Goal: Task Accomplishment & Management: Manage account settings

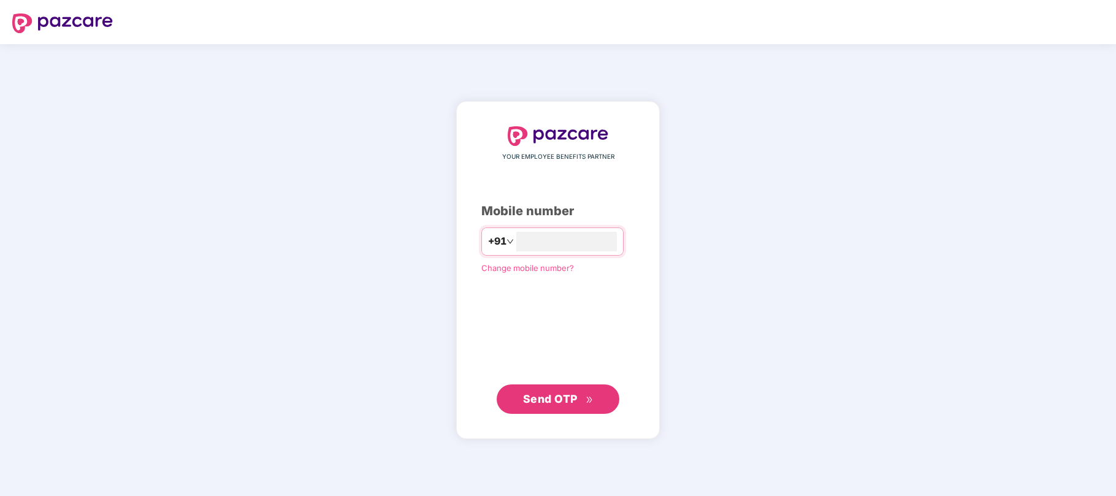
type input "**********"
click at [574, 406] on span "Send OTP" at bounding box center [558, 398] width 71 height 17
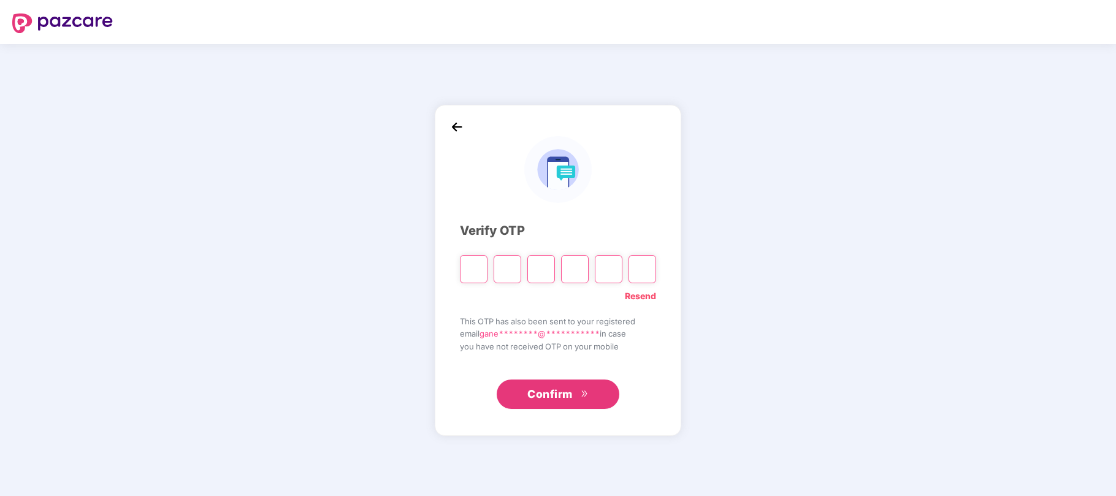
type input "*"
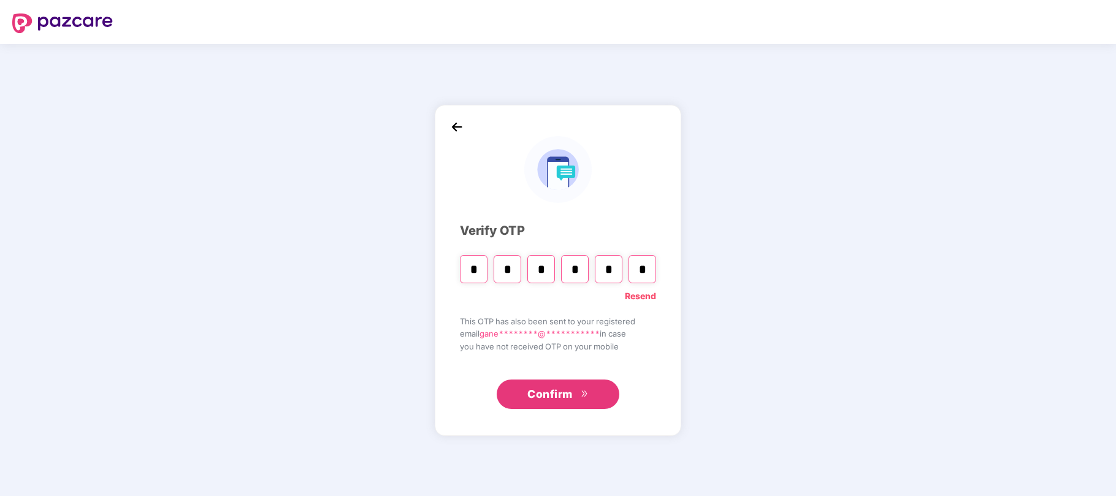
type input "*"
click at [545, 273] on input "*" at bounding box center [541, 269] width 28 height 28
type input "*"
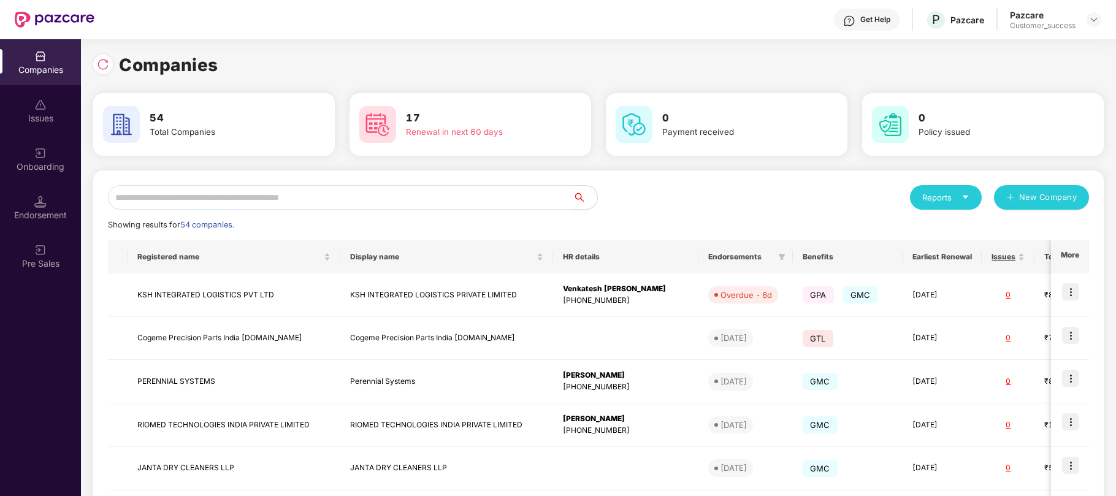
click at [331, 208] on input "text" at bounding box center [340, 197] width 465 height 25
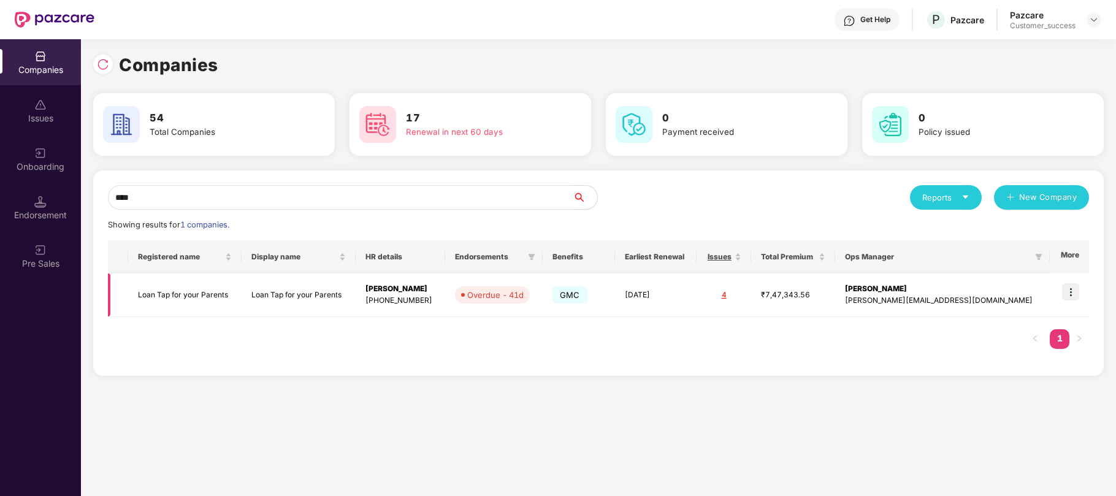
type input "****"
click at [1072, 294] on img at bounding box center [1070, 291] width 17 height 17
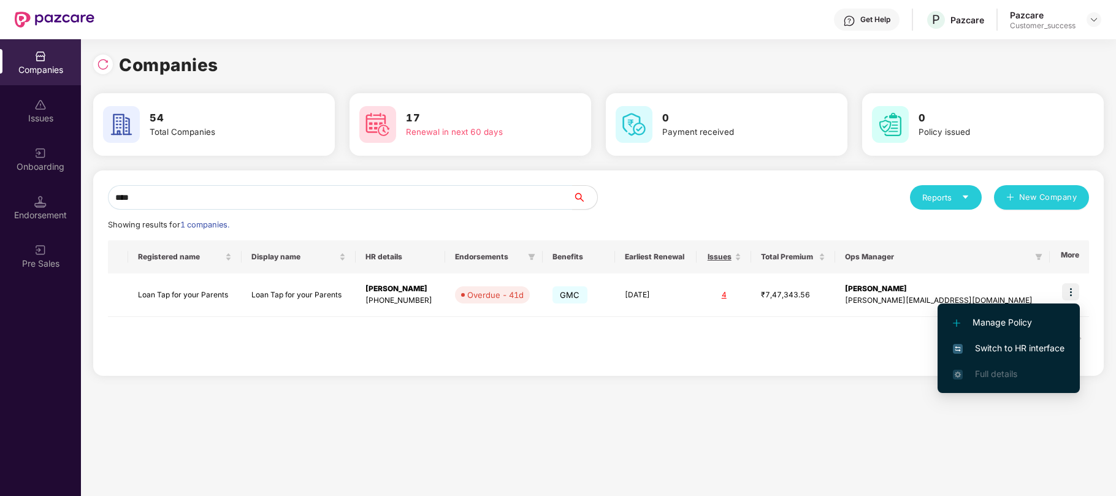
click at [982, 349] on span "Switch to HR interface" at bounding box center [1009, 348] width 112 height 13
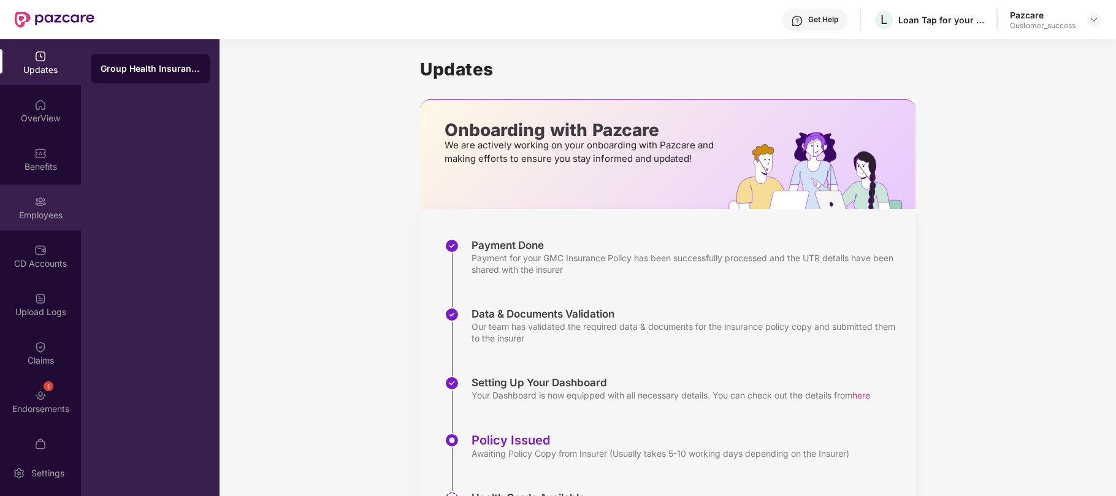
click at [29, 215] on div "Employees" at bounding box center [40, 215] width 81 height 12
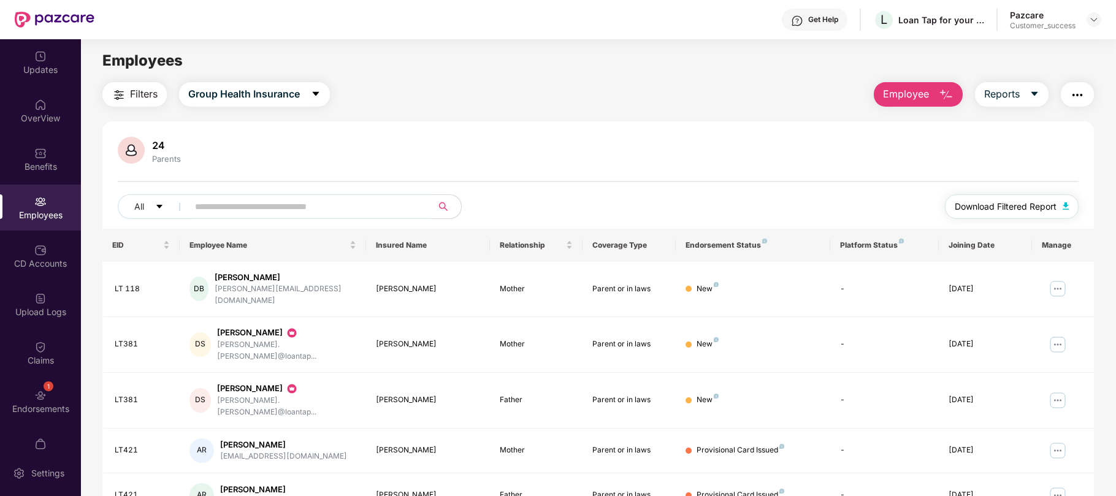
click at [966, 205] on span "Download Filtered Report" at bounding box center [1006, 206] width 102 height 13
click at [1093, 21] on img at bounding box center [1094, 20] width 10 height 10
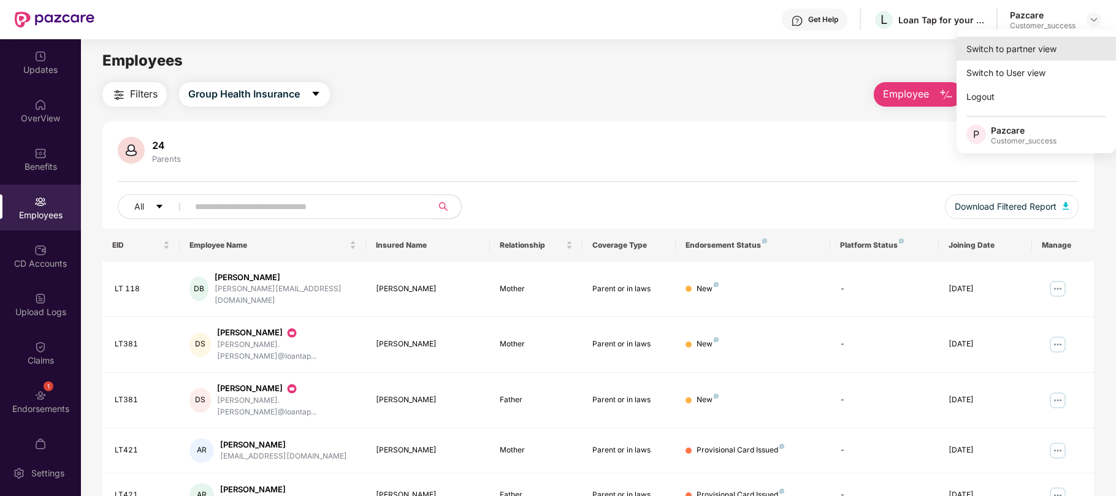
click at [1017, 56] on div "Switch to partner view" at bounding box center [1036, 49] width 159 height 24
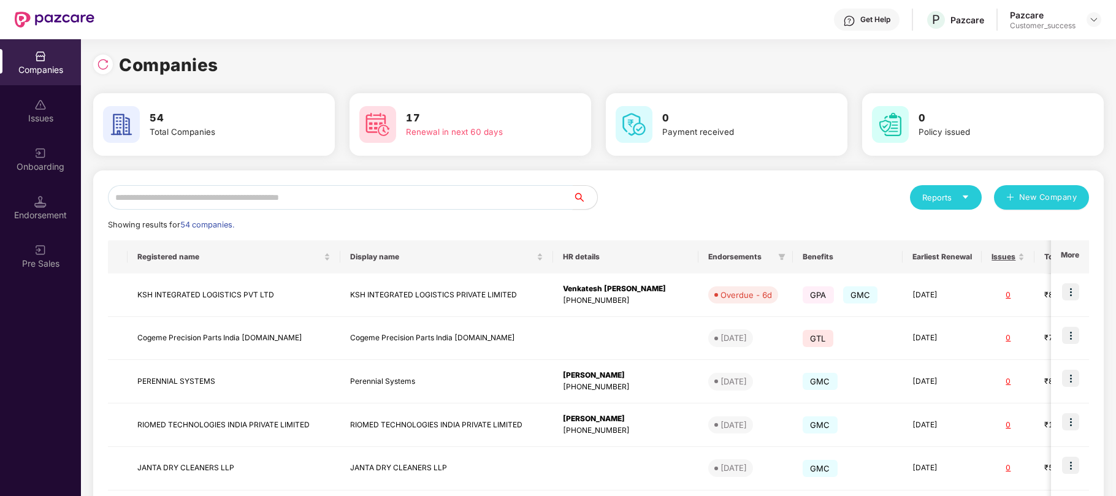
click at [421, 199] on input "text" at bounding box center [340, 197] width 465 height 25
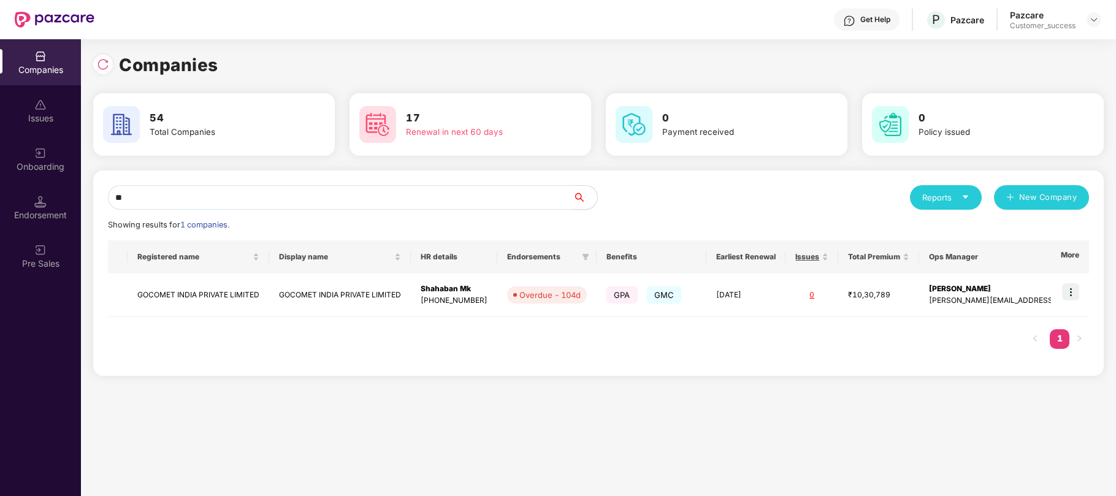
type input "*"
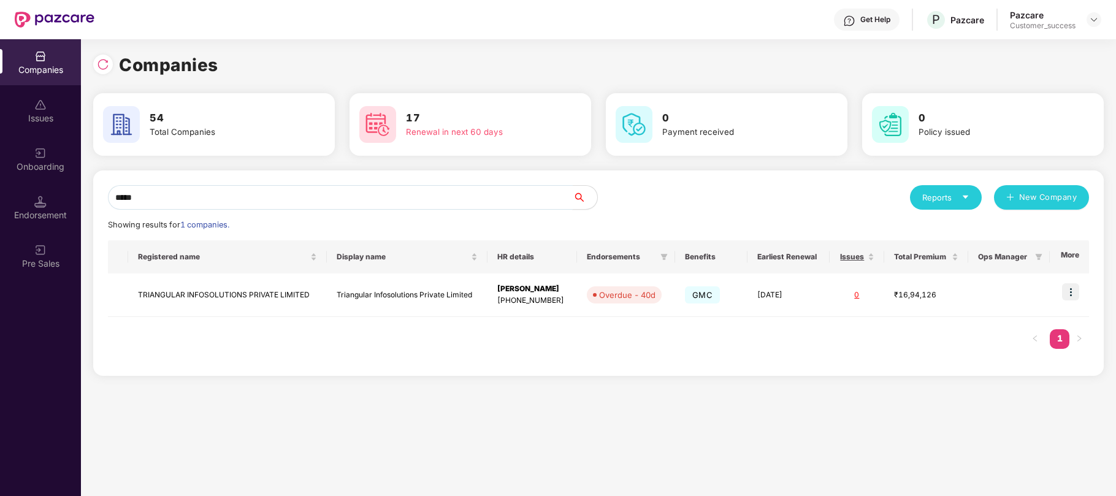
click at [52, 200] on div "Companies Issues Onboarding Endorsement Pre Sales Companies 54 Total Companies …" at bounding box center [558, 267] width 1116 height 457
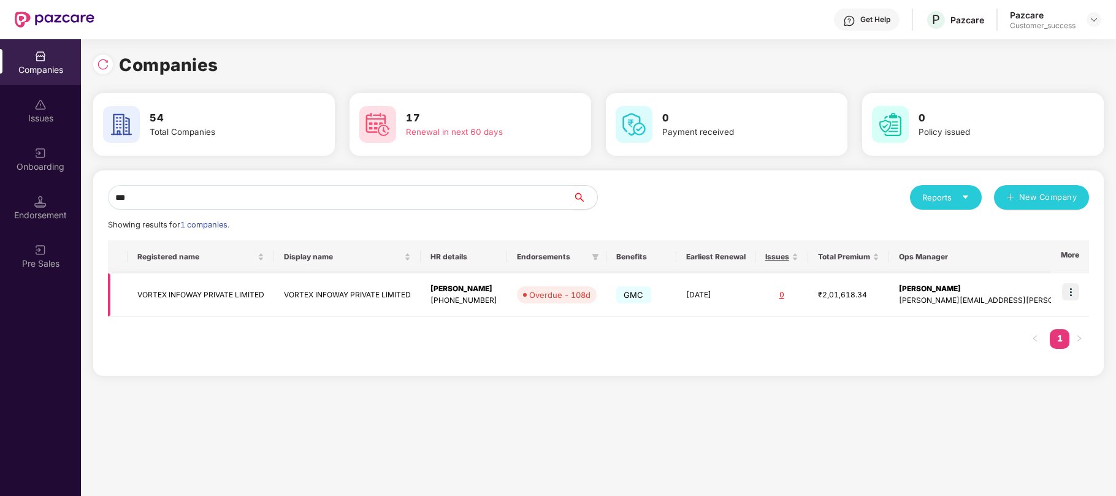
scroll to position [0, 1]
type input "***"
click at [582, 295] on div "Overdue - 108d" at bounding box center [559, 295] width 61 height 12
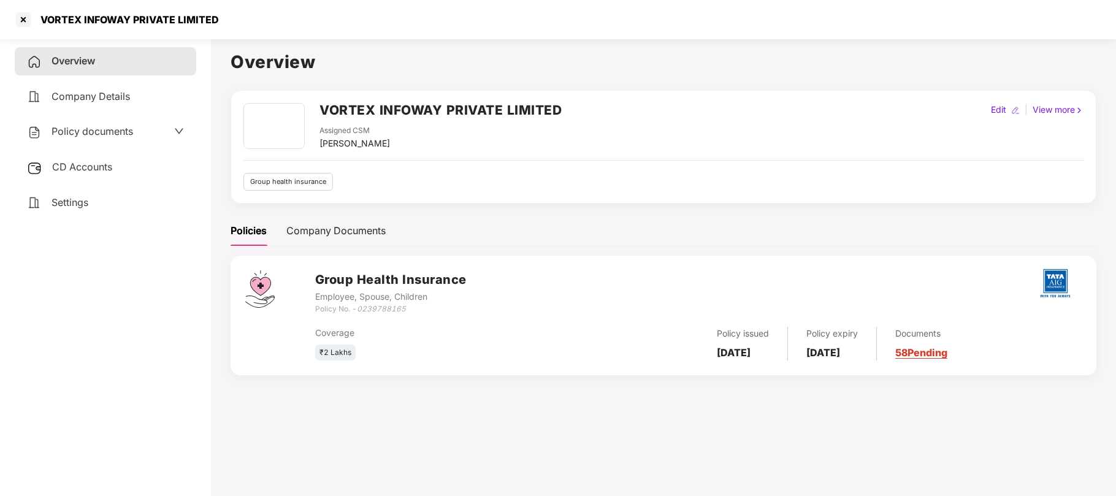
click at [99, 136] on span "Policy documents" at bounding box center [93, 131] width 82 height 12
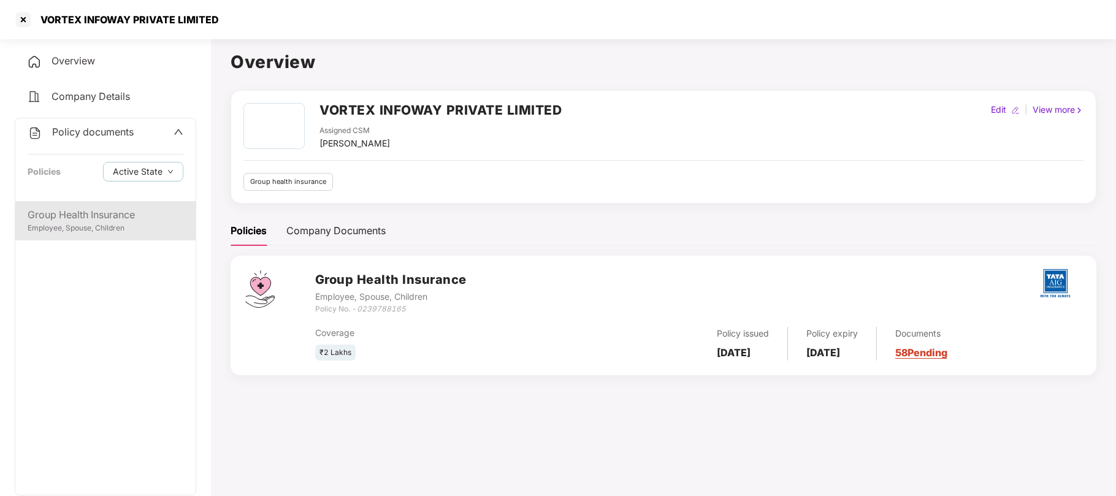
click at [94, 223] on div "Employee, Spouse, Children" at bounding box center [106, 229] width 156 height 12
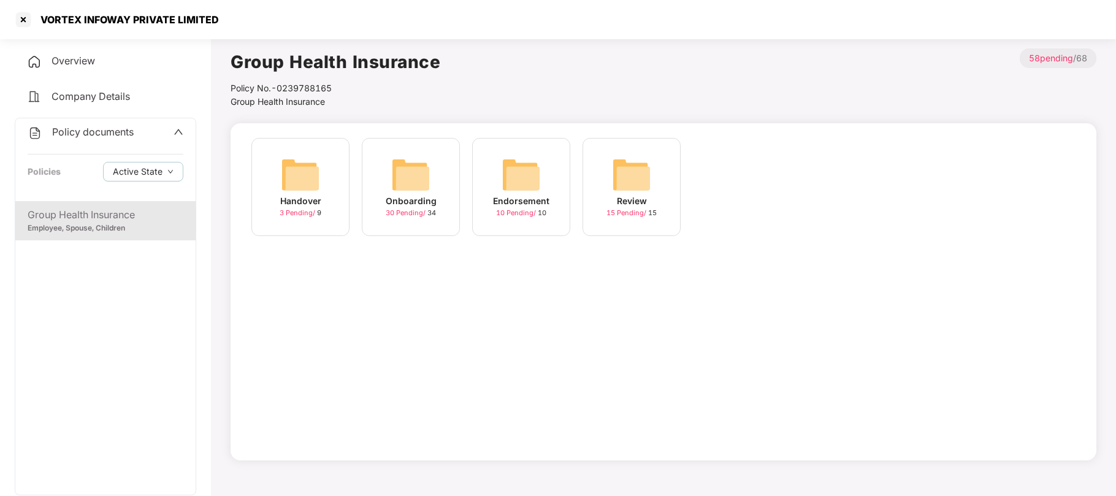
click at [319, 199] on div "Handover" at bounding box center [300, 200] width 41 height 13
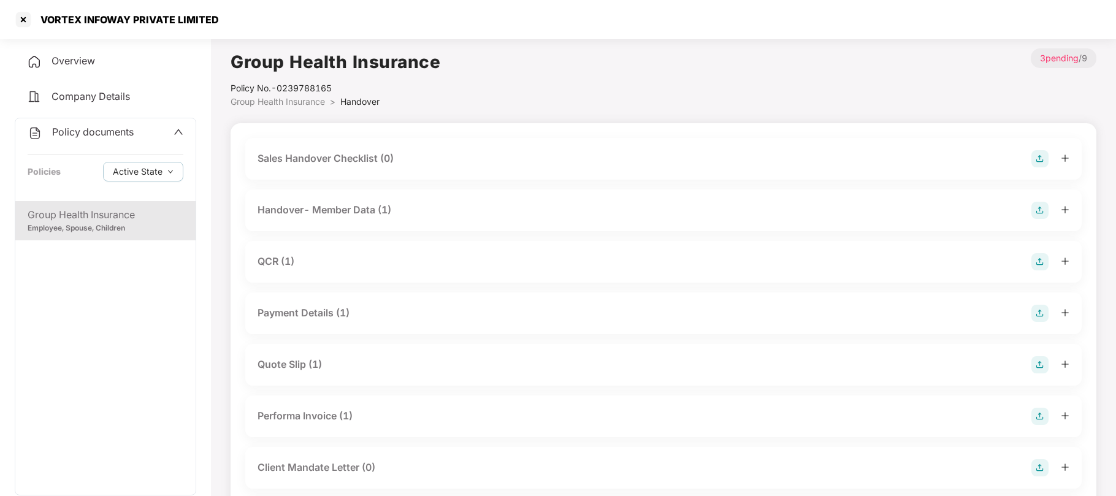
click at [90, 220] on div "Group Health Insurance" at bounding box center [106, 214] width 156 height 15
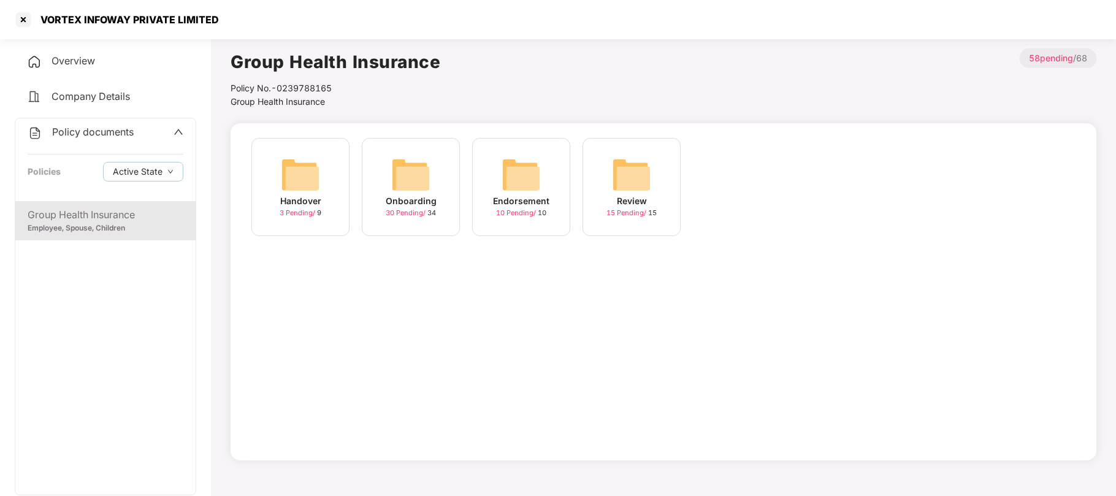
click at [96, 98] on span "Company Details" at bounding box center [91, 96] width 78 height 12
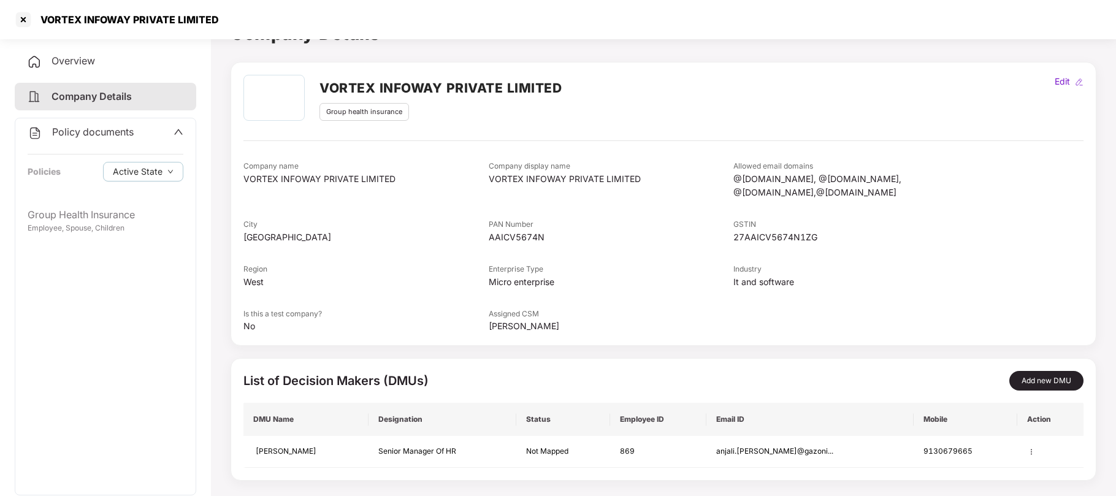
scroll to position [33, 0]
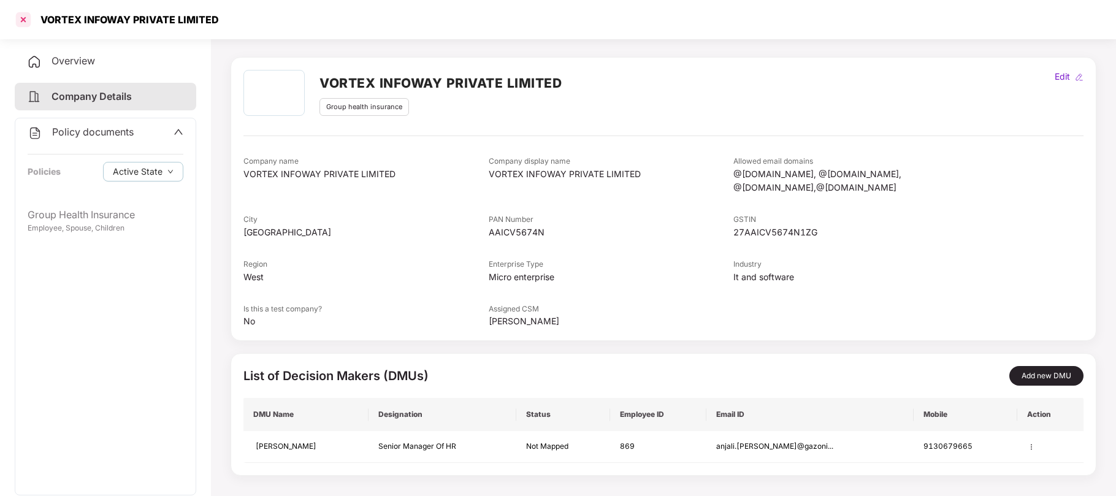
click at [23, 17] on div at bounding box center [23, 20] width 20 height 20
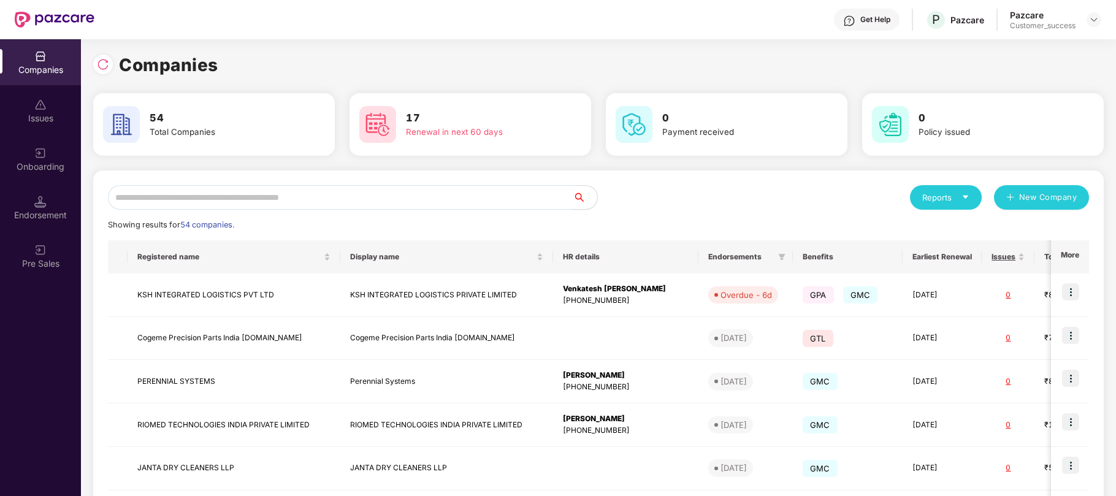
click at [226, 191] on input "text" at bounding box center [340, 197] width 465 height 25
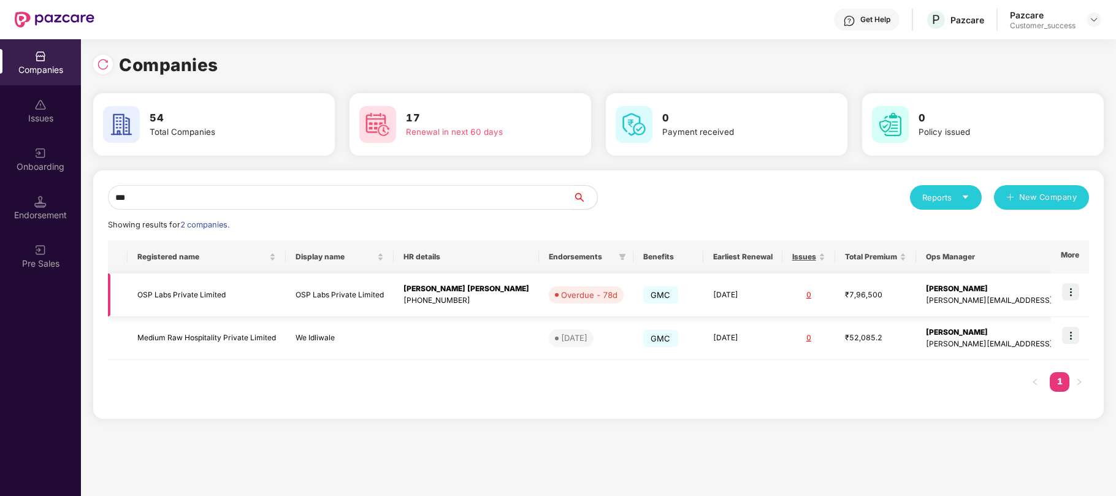
type input "***"
click at [1067, 290] on img at bounding box center [1070, 291] width 17 height 17
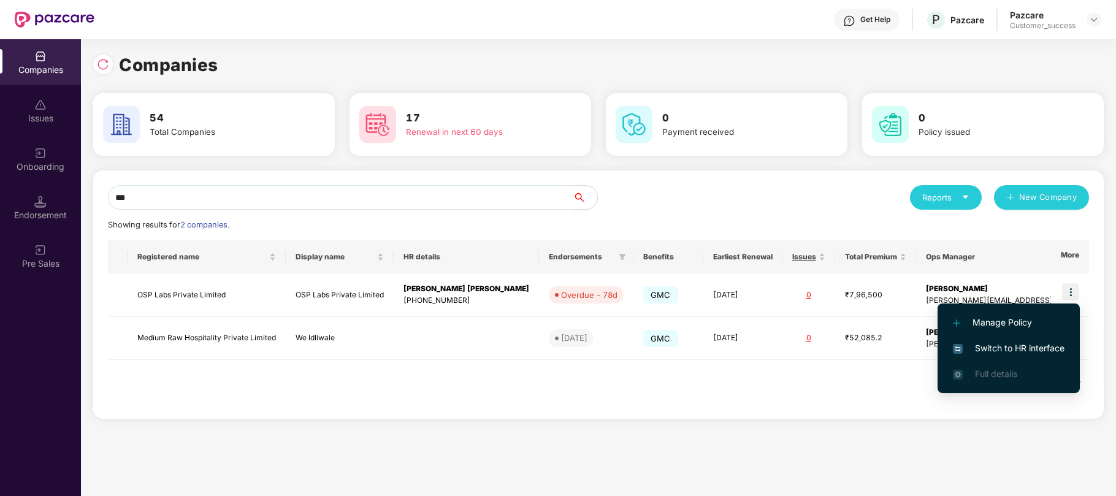
click at [992, 346] on span "Switch to HR interface" at bounding box center [1009, 348] width 112 height 13
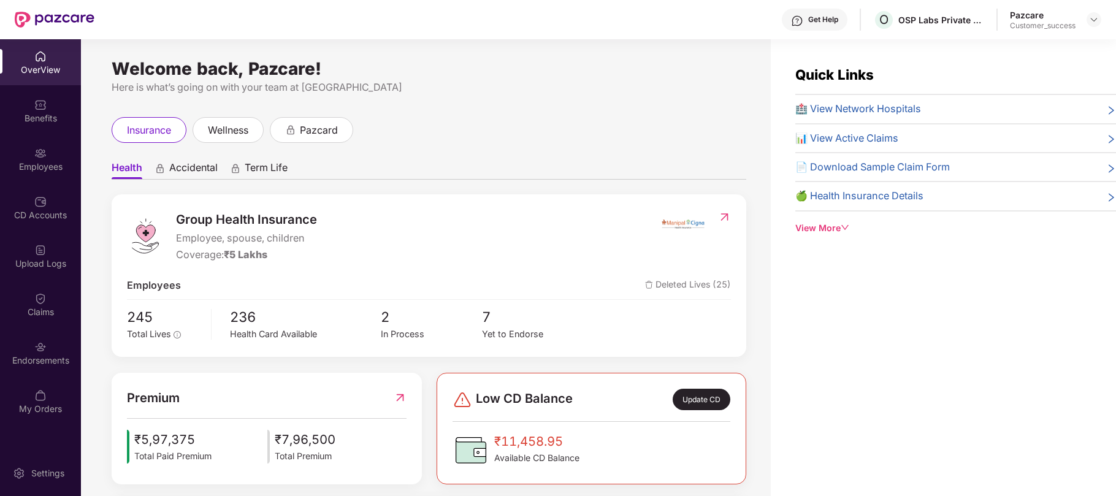
click at [38, 166] on div "Employees" at bounding box center [40, 167] width 81 height 12
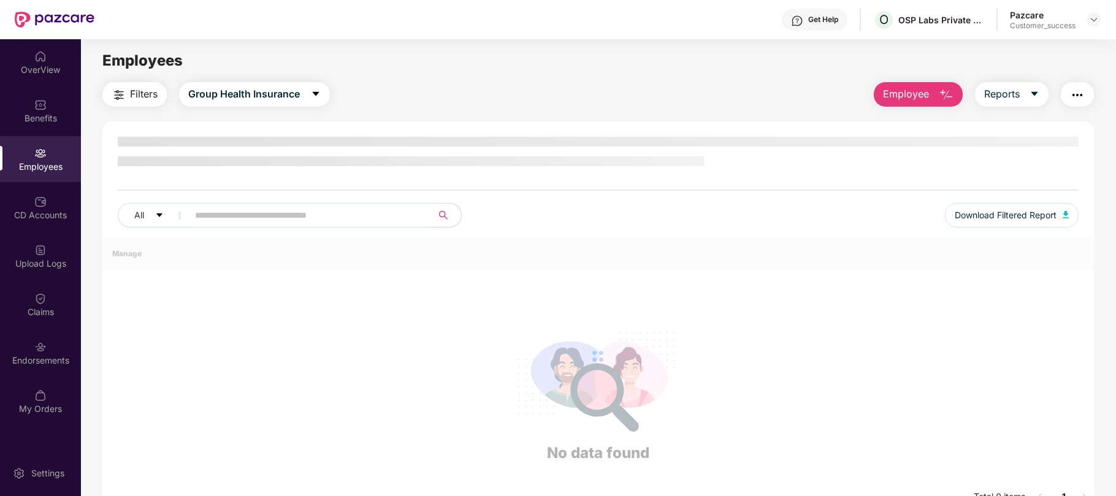
click at [38, 166] on div "Employees" at bounding box center [40, 167] width 81 height 12
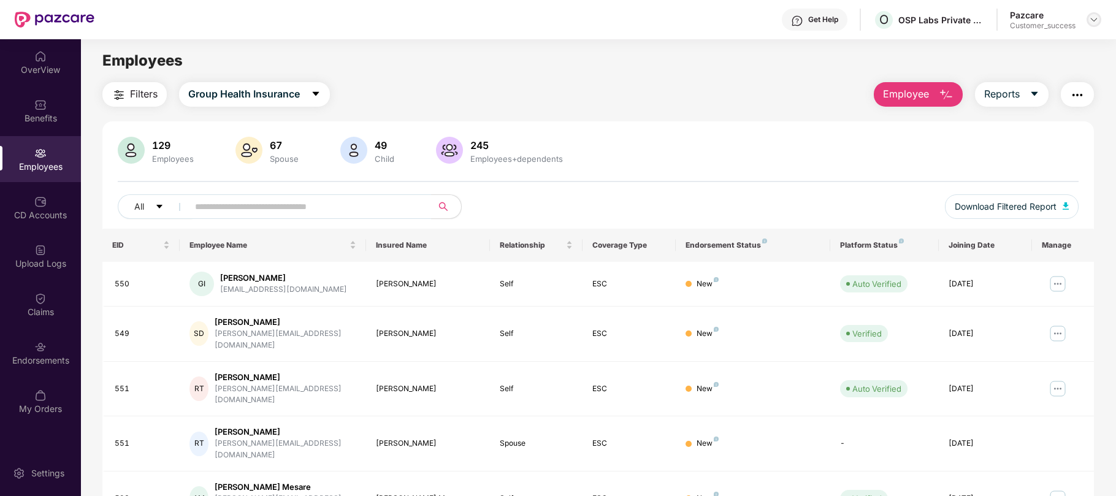
click at [1097, 23] on img at bounding box center [1094, 20] width 10 height 10
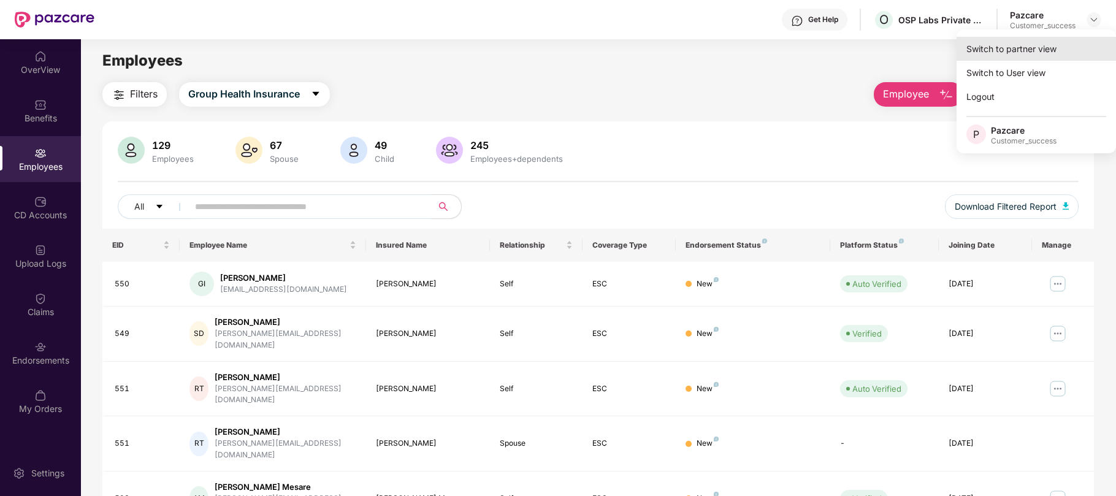
click at [993, 52] on div "Switch to partner view" at bounding box center [1036, 49] width 159 height 24
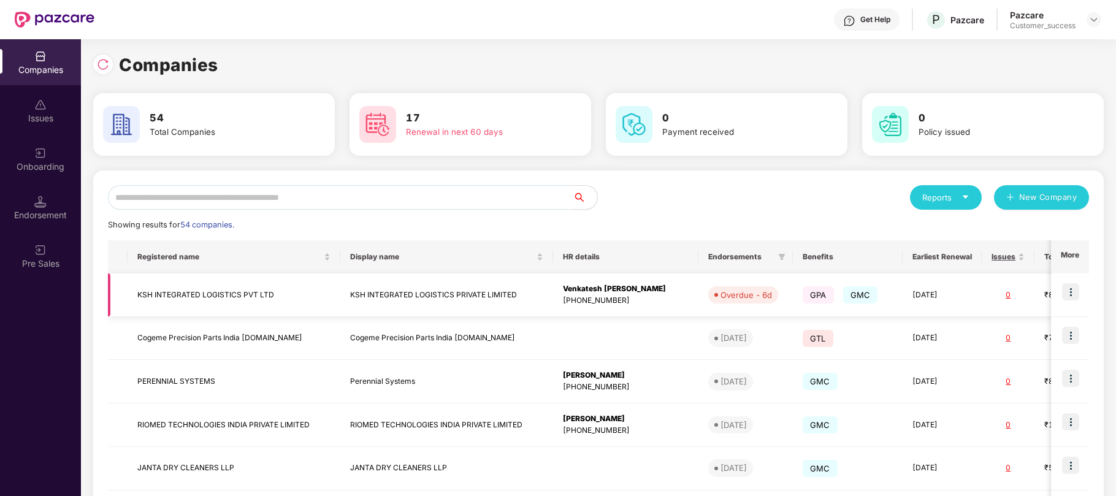
click at [1069, 297] on img at bounding box center [1070, 291] width 17 height 17
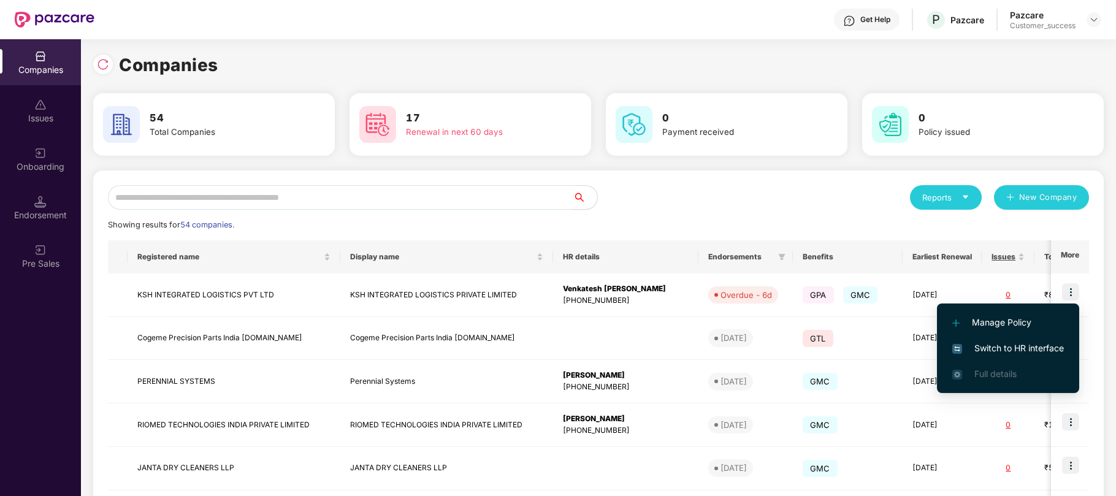
click at [998, 348] on span "Switch to HR interface" at bounding box center [1008, 348] width 112 height 13
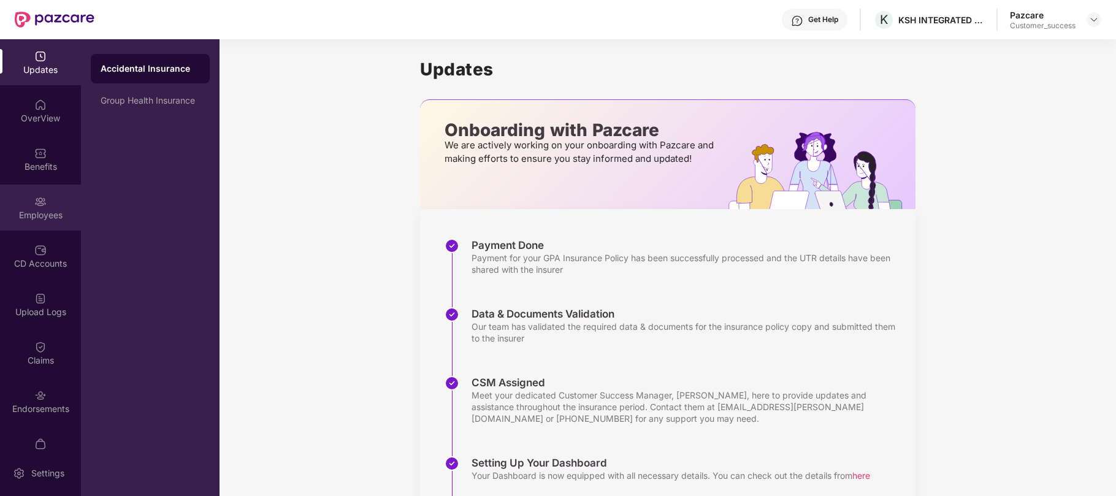
click at [35, 219] on div "Employees" at bounding box center [40, 215] width 81 height 12
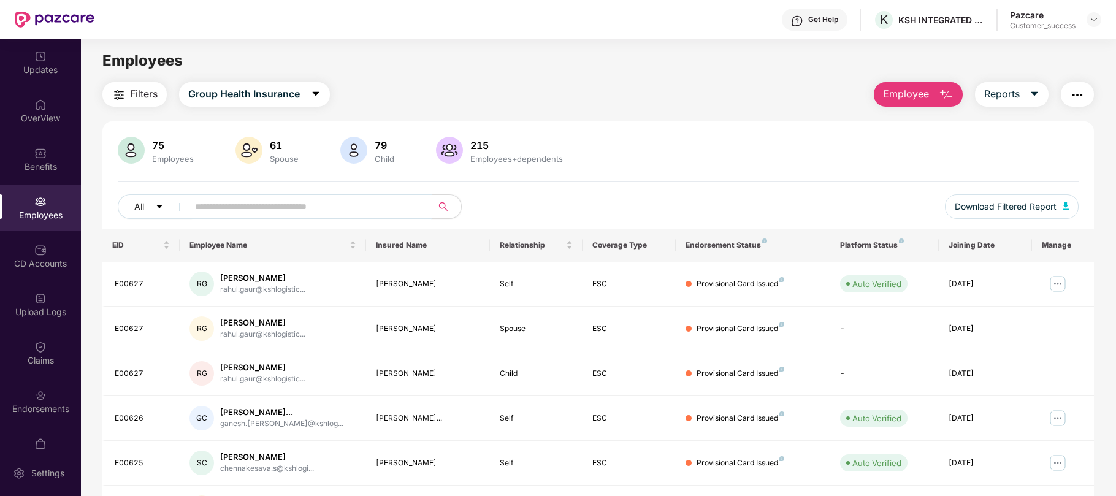
click at [311, 197] on span at bounding box center [305, 206] width 251 height 25
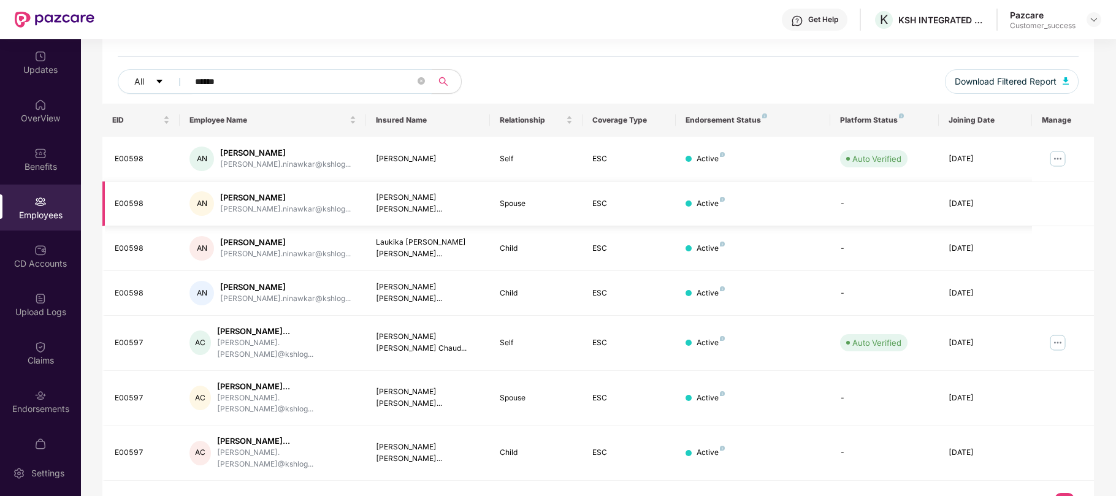
scroll to position [125, 0]
type input "******"
click at [1058, 339] on img at bounding box center [1058, 343] width 20 height 20
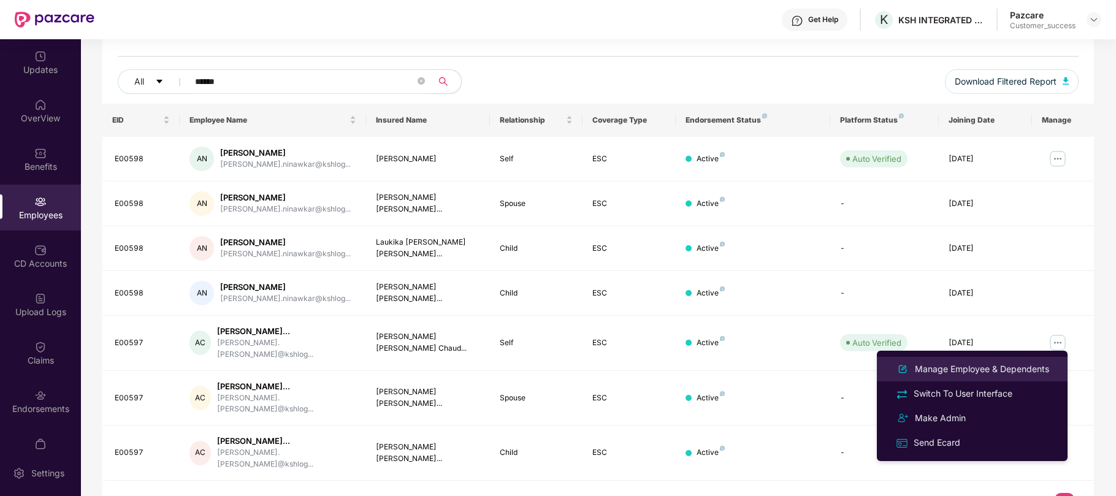
click at [973, 373] on div "Manage Employee & Dependents" at bounding box center [981, 368] width 139 height 13
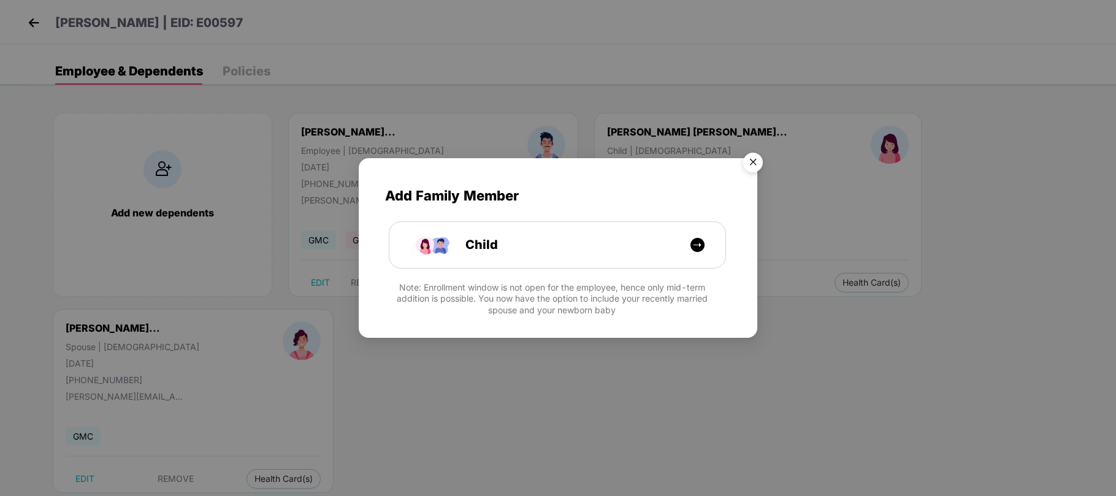
click at [756, 157] on img "Close" at bounding box center [753, 164] width 34 height 34
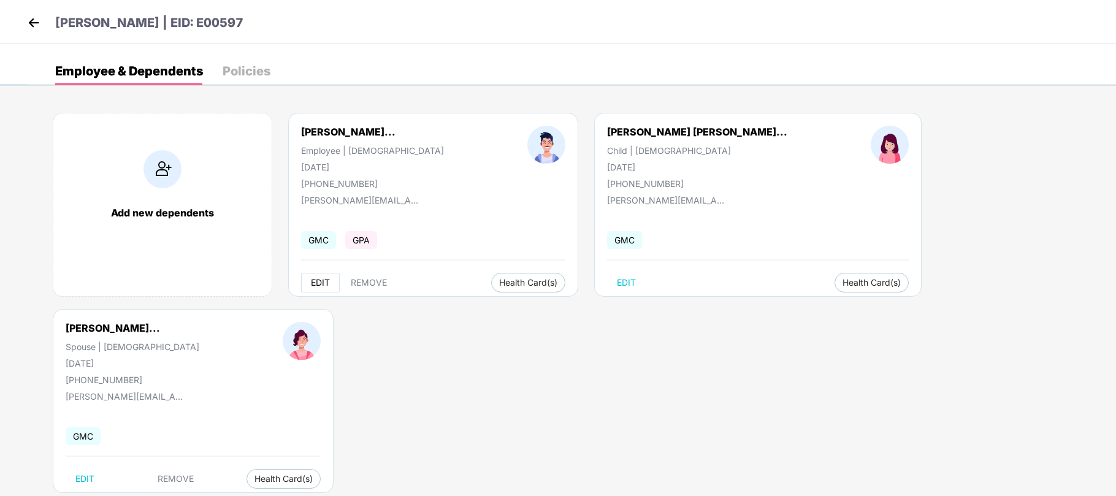
click at [324, 281] on span "EDIT" at bounding box center [320, 283] width 19 height 10
select select "****"
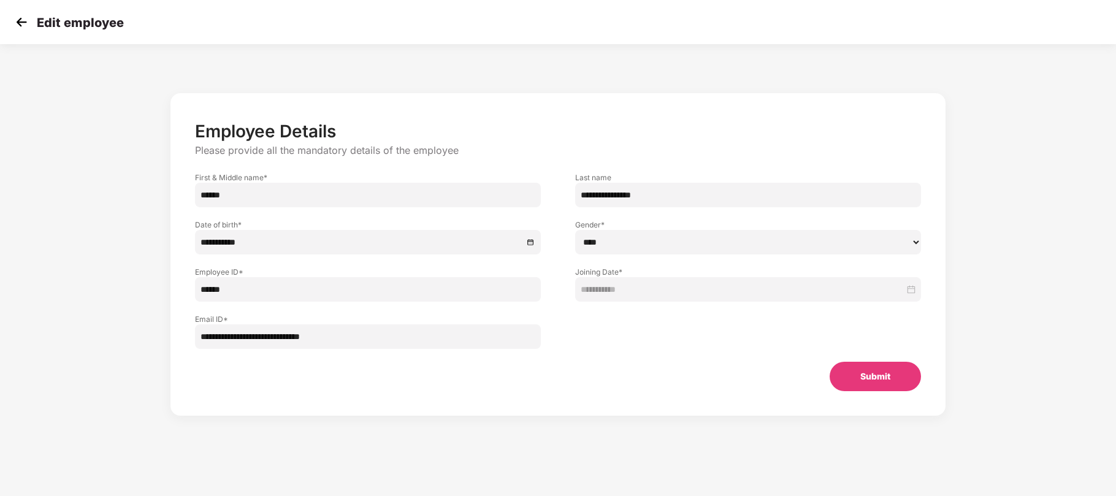
click at [359, 334] on input "**********" at bounding box center [368, 336] width 346 height 25
paste input "*"
type input "**********"
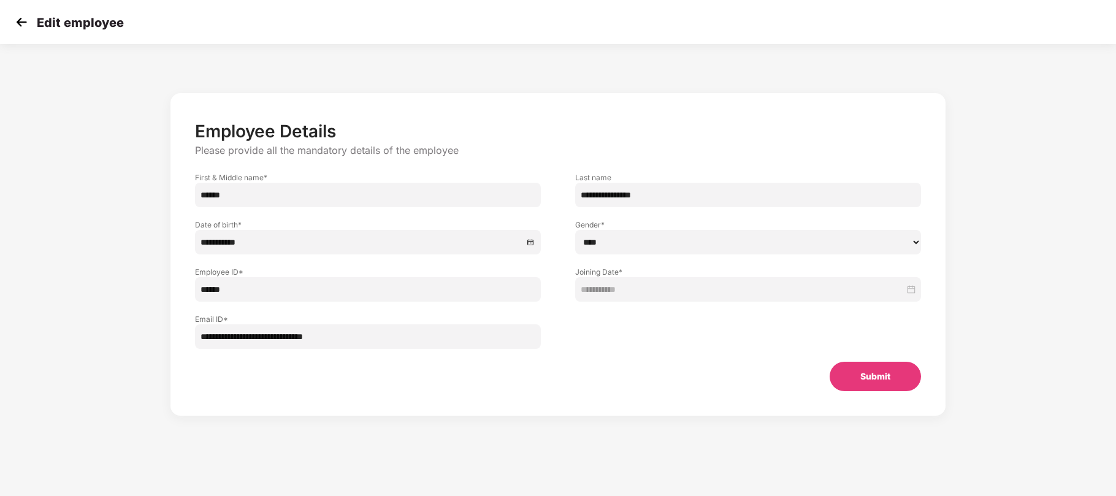
click at [889, 388] on button "Submit" at bounding box center [875, 376] width 91 height 29
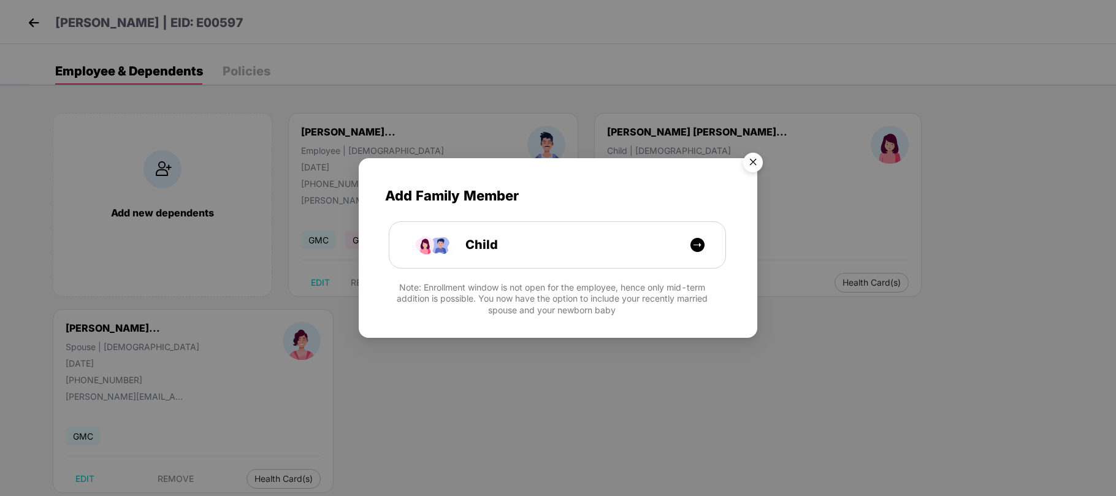
click at [754, 162] on img "Close" at bounding box center [753, 164] width 34 height 34
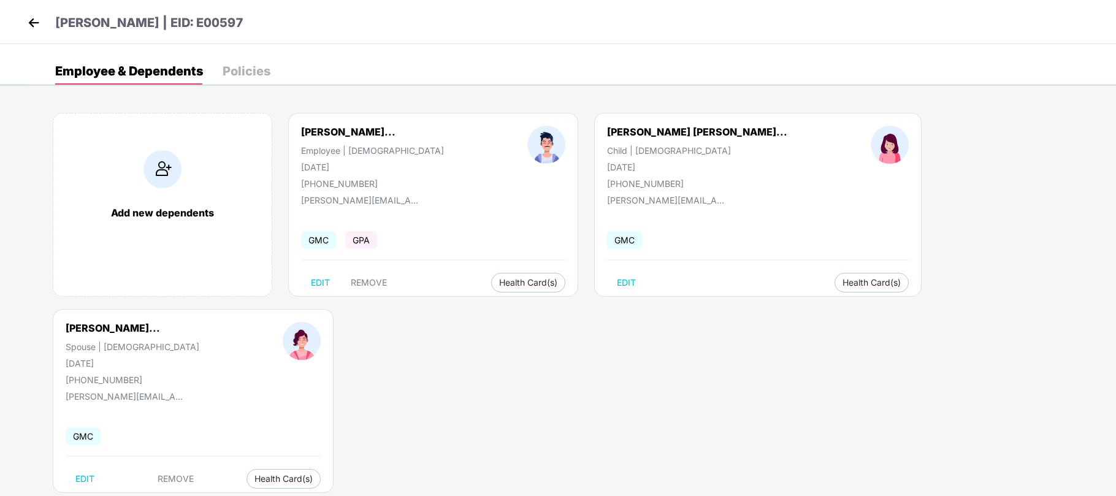
click at [37, 20] on img at bounding box center [34, 22] width 18 height 18
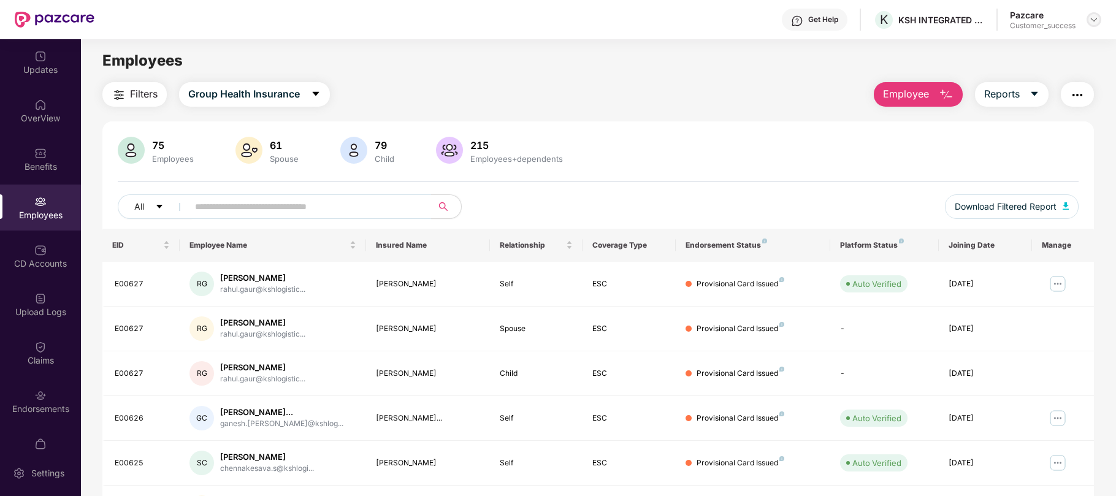
click at [1091, 17] on img at bounding box center [1094, 20] width 10 height 10
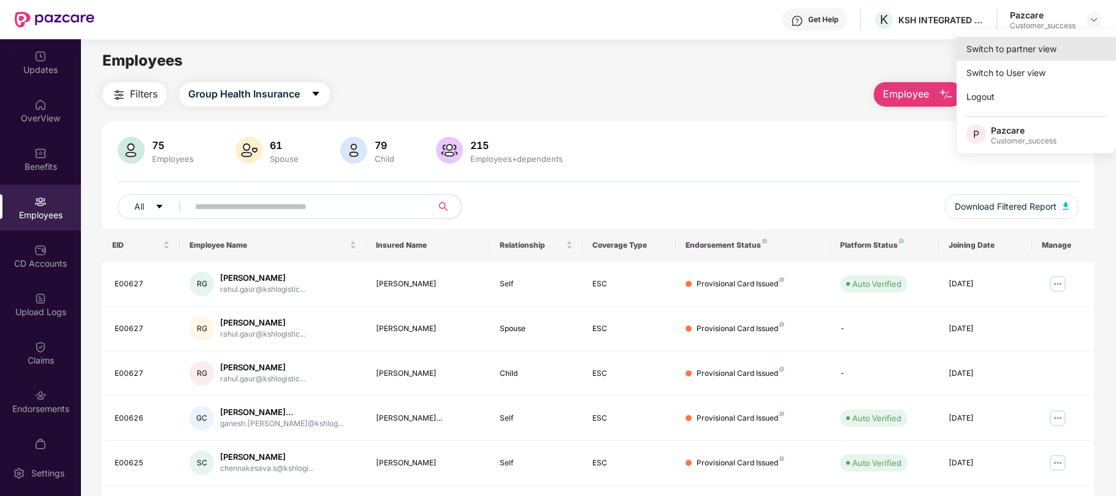
click at [1014, 48] on div "Switch to partner view" at bounding box center [1036, 49] width 159 height 24
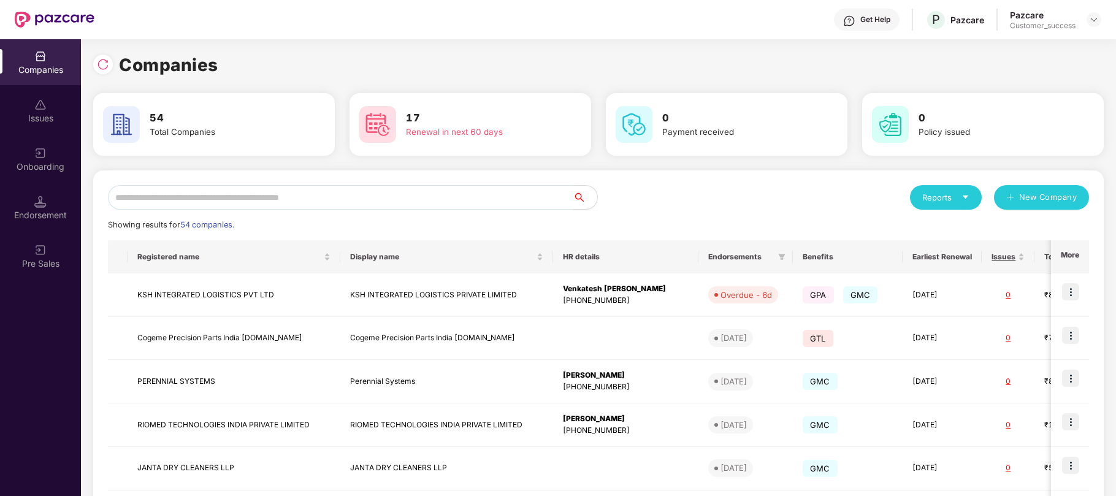
click at [446, 197] on input "text" at bounding box center [340, 197] width 465 height 25
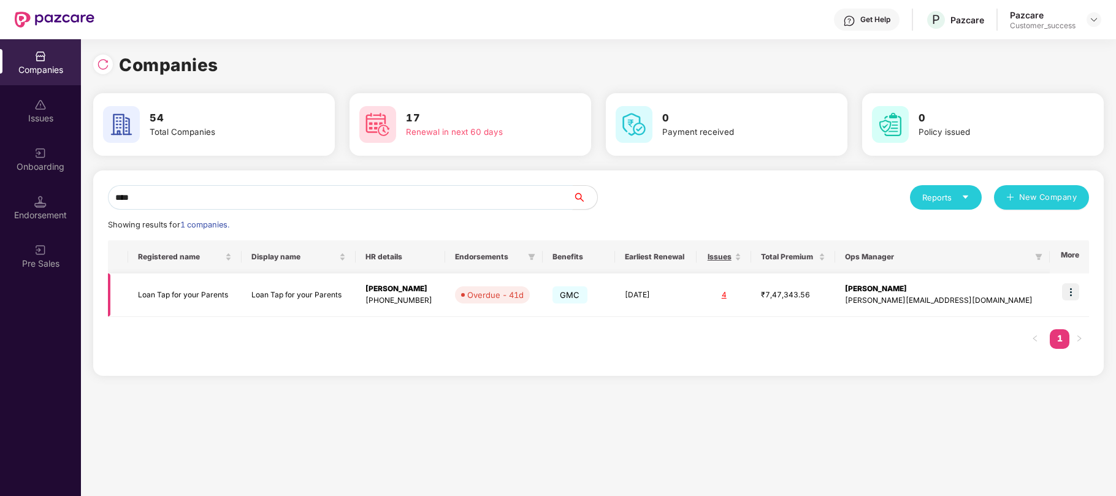
type input "****"
click at [1076, 289] on img at bounding box center [1070, 291] width 17 height 17
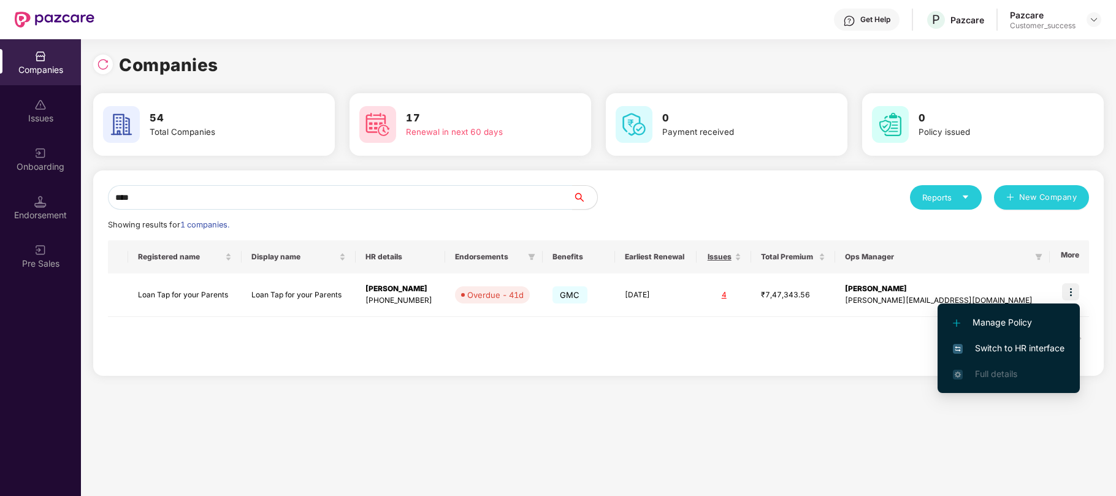
click at [986, 345] on span "Switch to HR interface" at bounding box center [1009, 348] width 112 height 13
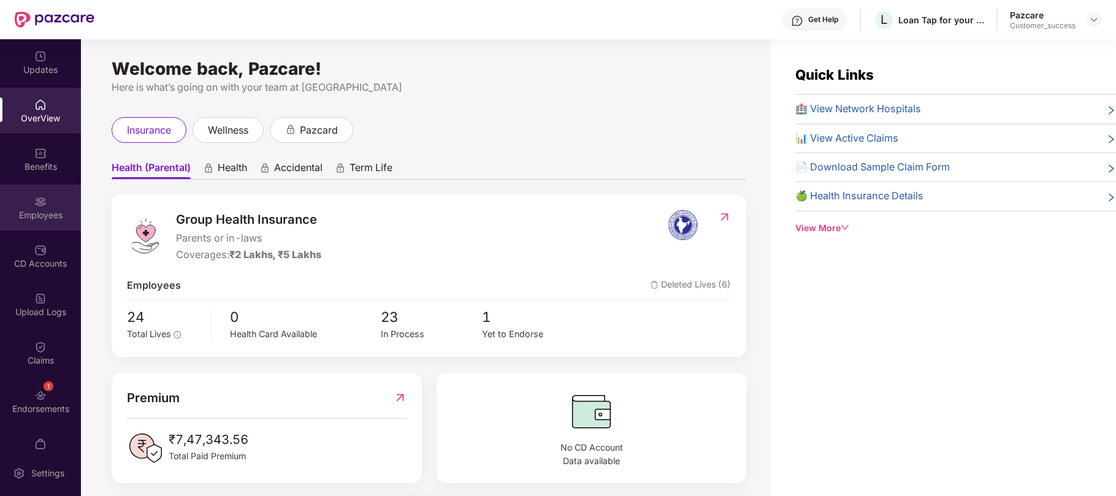
click at [40, 206] on img at bounding box center [40, 202] width 12 height 12
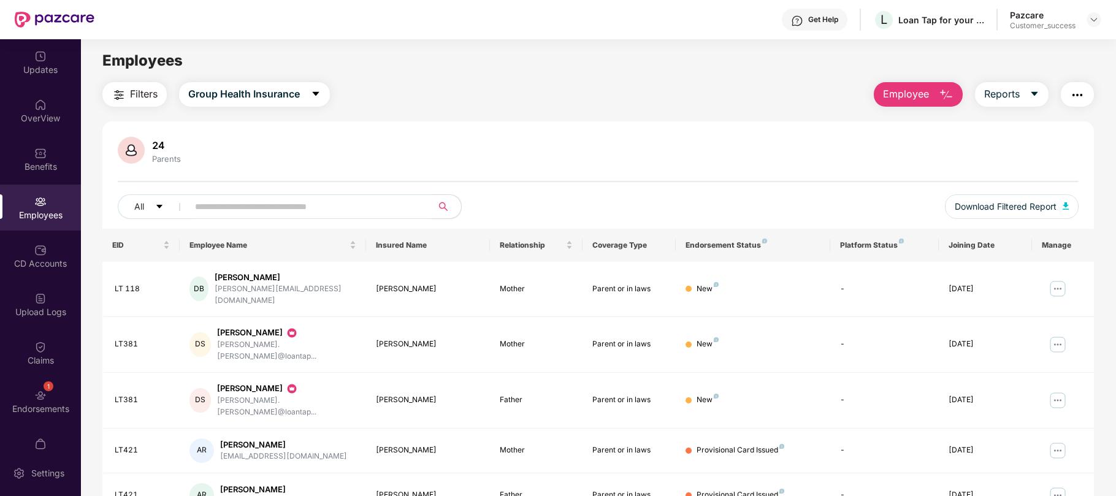
click at [234, 204] on input "text" at bounding box center [305, 206] width 220 height 18
paste input "*****"
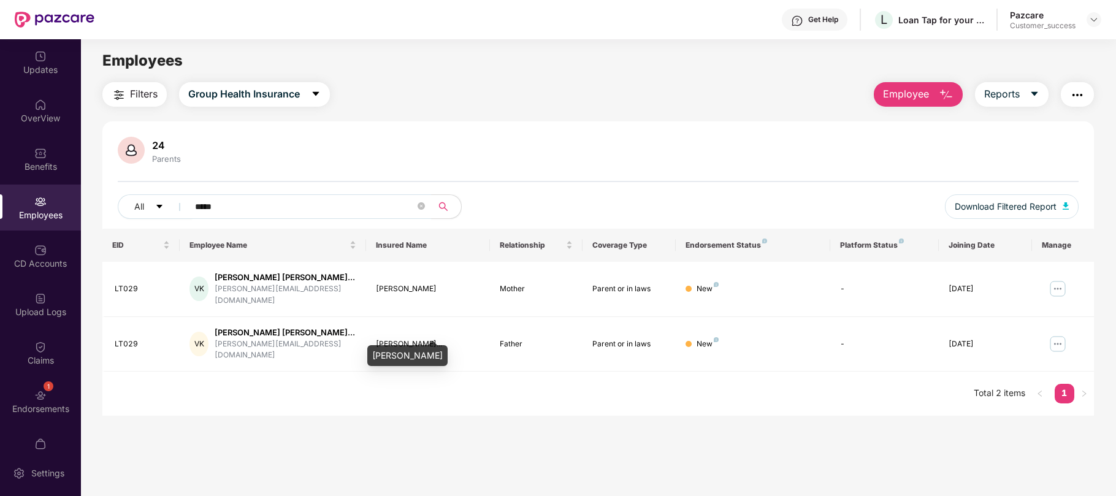
click at [427, 354] on div "[PERSON_NAME]" at bounding box center [407, 355] width 80 height 21
copy div "[PERSON_NAME]"
drag, startPoint x: 232, startPoint y: 208, endPoint x: 103, endPoint y: 204, distance: 128.8
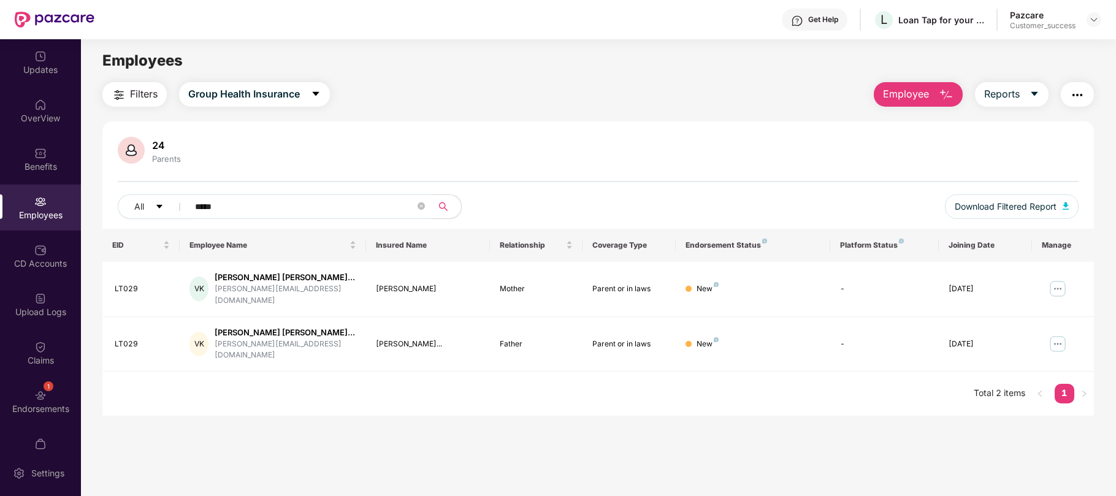
click at [103, 204] on div "24 Parents All ***** Download Filtered Report" at bounding box center [598, 183] width 992 height 92
paste input "text"
click at [388, 340] on div "[PERSON_NAME]" at bounding box center [428, 346] width 104 height 12
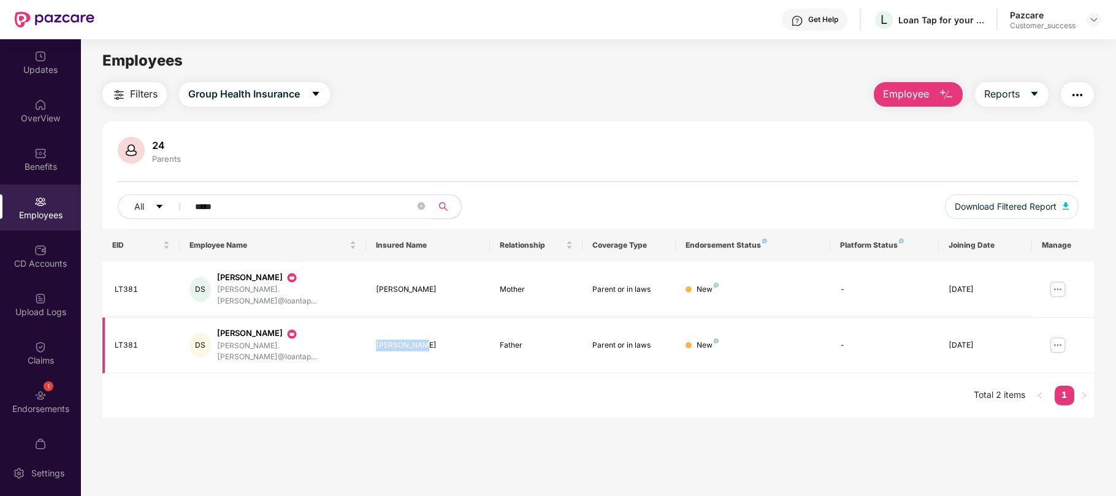
click at [388, 340] on div "[PERSON_NAME]" at bounding box center [428, 346] width 104 height 12
copy div "[PERSON_NAME]"
click at [245, 201] on input "*****" at bounding box center [305, 206] width 220 height 18
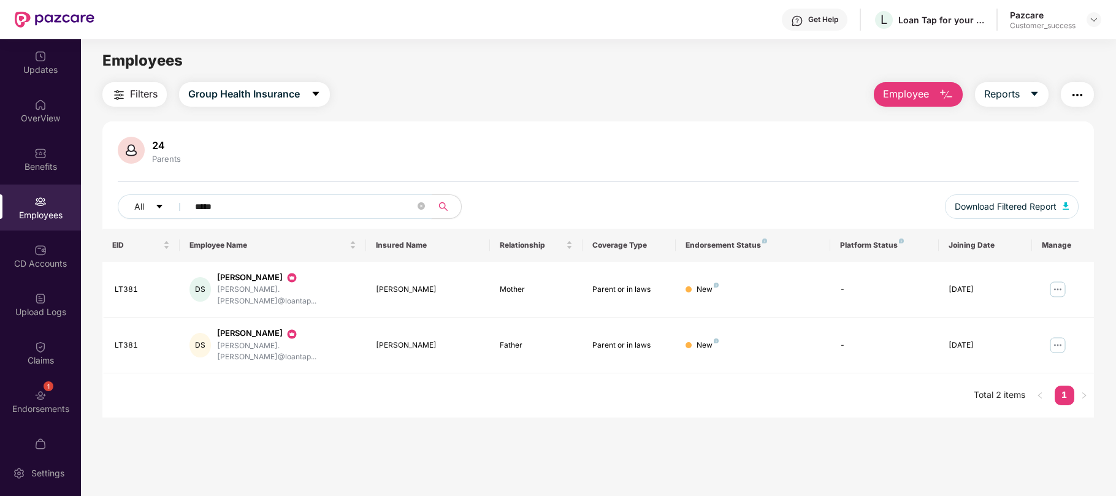
paste input "text"
click at [245, 201] on input "*****" at bounding box center [305, 206] width 220 height 18
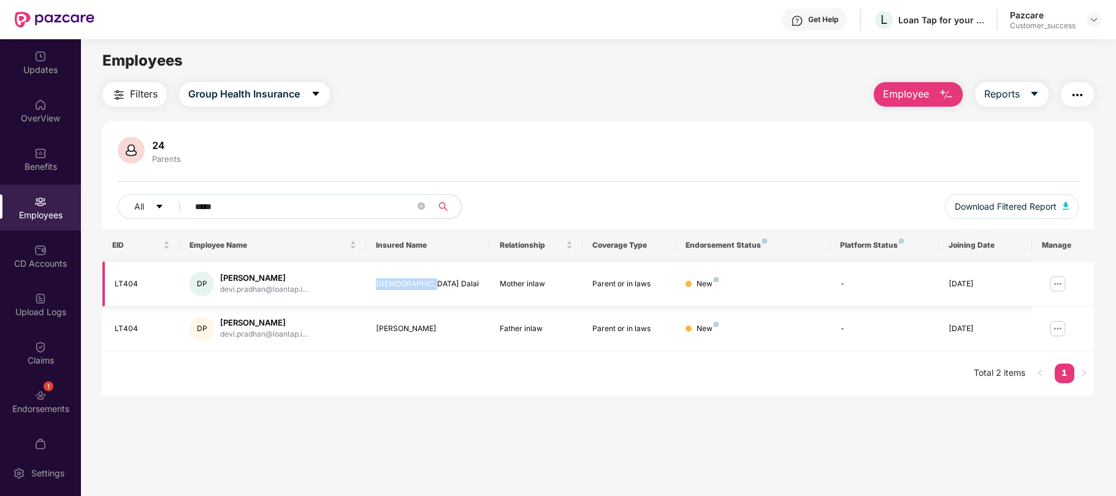
drag, startPoint x: 423, startPoint y: 281, endPoint x: 368, endPoint y: 285, distance: 55.3
click at [368, 285] on td "[DEMOGRAPHIC_DATA] Dalai" at bounding box center [428, 284] width 124 height 45
copy div "[DEMOGRAPHIC_DATA] Dalai"
click at [271, 207] on div "Click to sort ascending" at bounding box center [272, 217] width 102 height 21
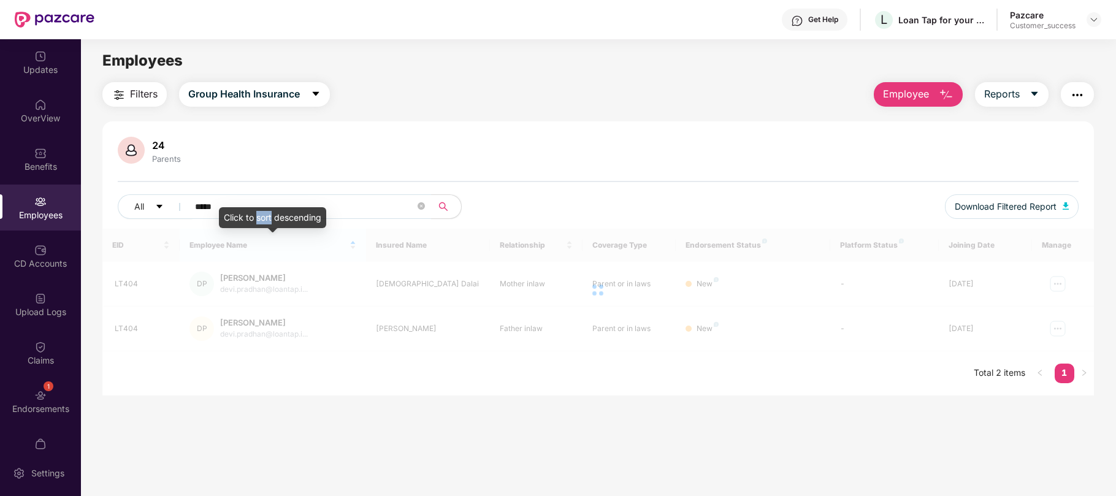
click at [271, 207] on div "Click to sort descending" at bounding box center [272, 217] width 107 height 21
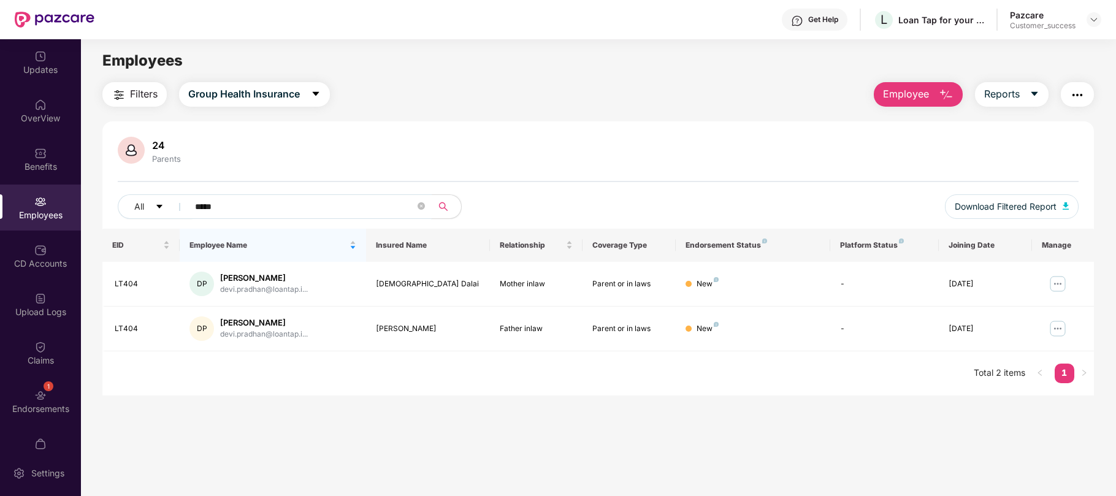
click at [372, 202] on input "*****" at bounding box center [305, 206] width 220 height 18
paste input "text"
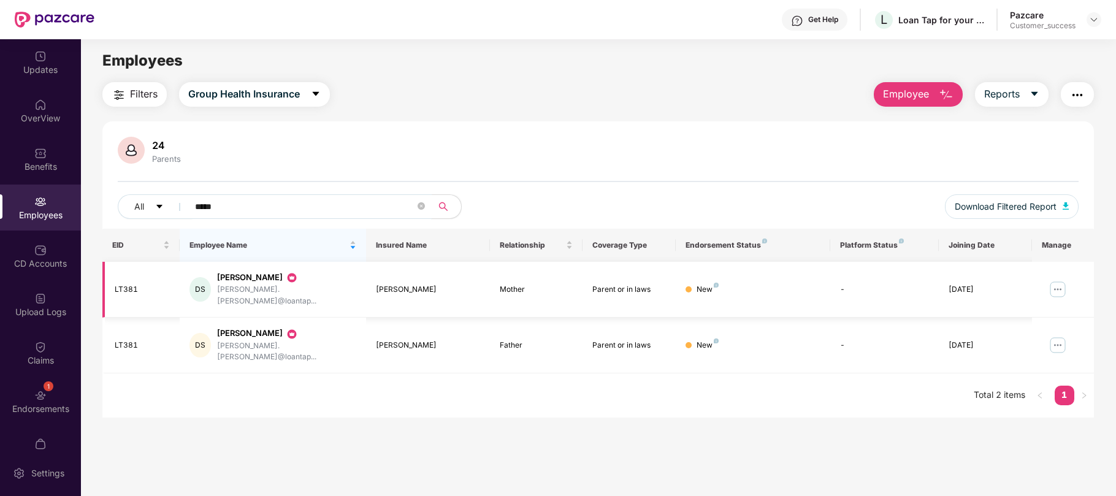
type input "*****"
click at [1094, 20] on img at bounding box center [1094, 20] width 10 height 10
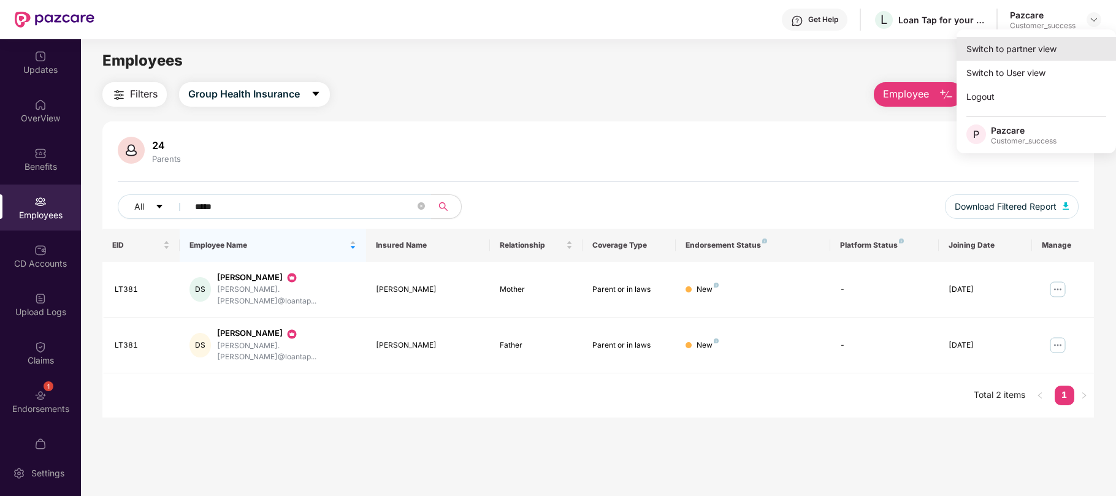
click at [1047, 50] on div "Switch to partner view" at bounding box center [1036, 49] width 159 height 24
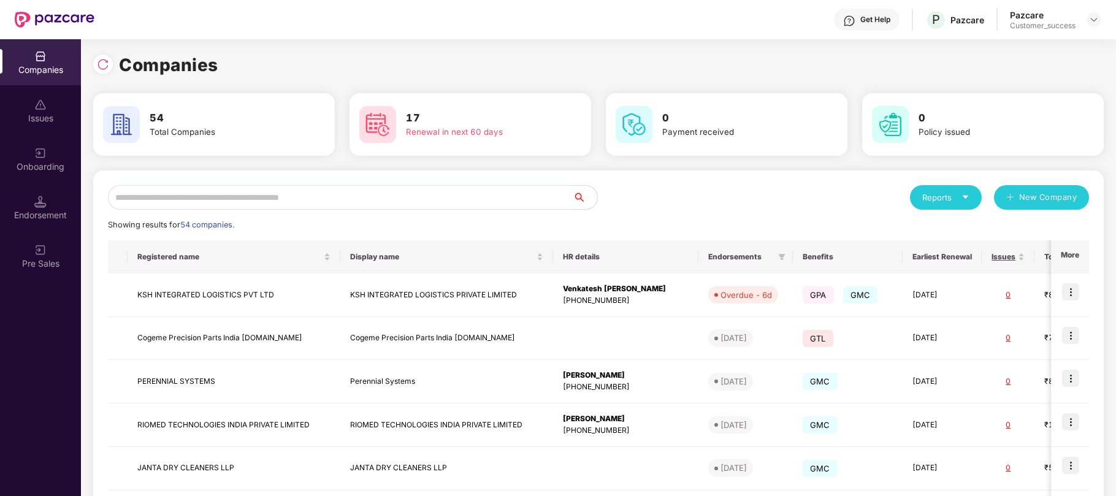
click at [343, 197] on input "text" at bounding box center [340, 197] width 465 height 25
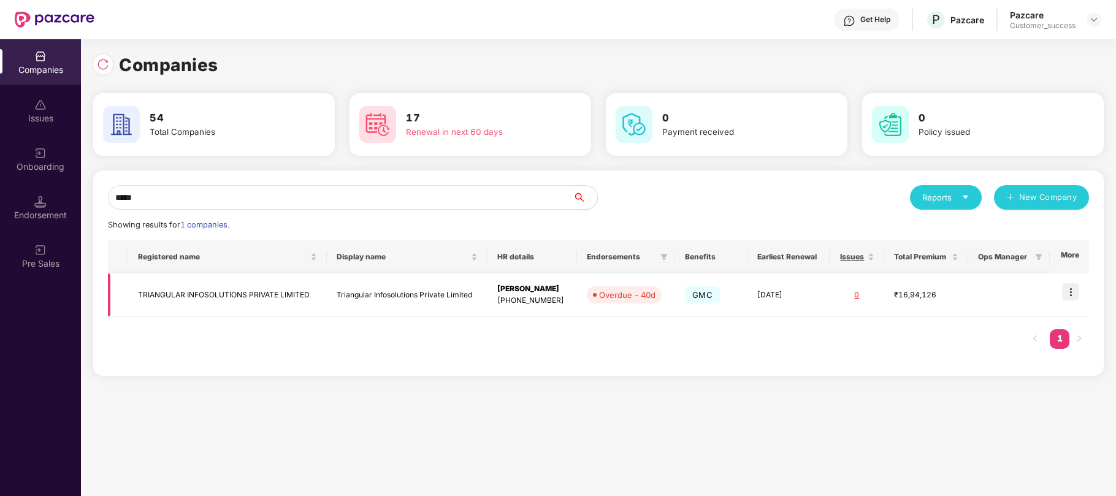
type input "*****"
click at [1072, 299] on img at bounding box center [1070, 291] width 17 height 17
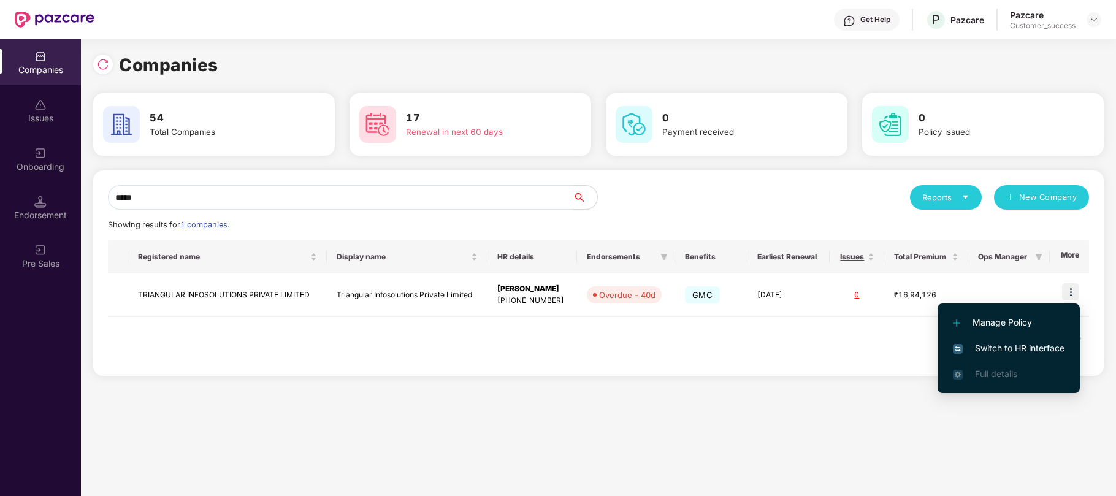
click at [1004, 342] on span "Switch to HR interface" at bounding box center [1009, 348] width 112 height 13
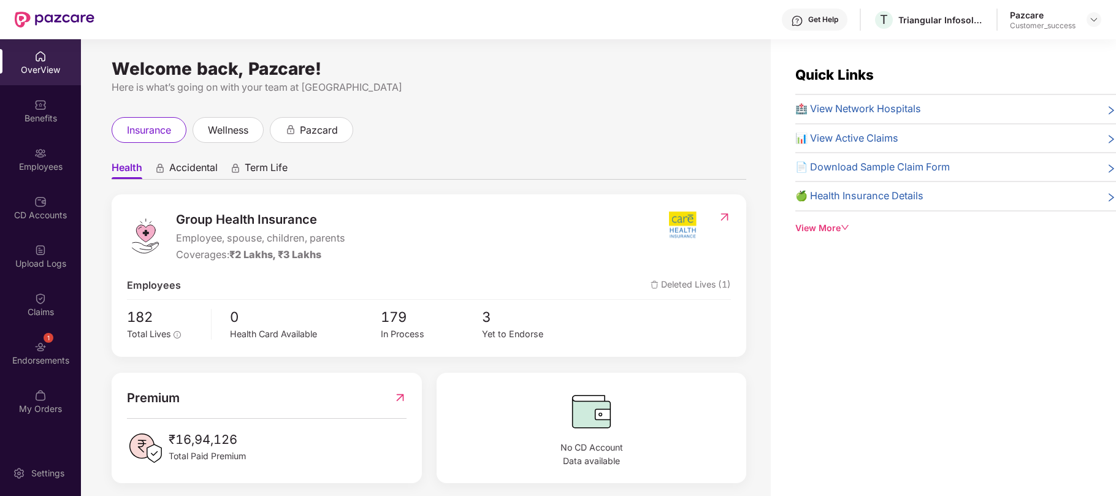
click at [45, 161] on div "Employees" at bounding box center [40, 167] width 81 height 12
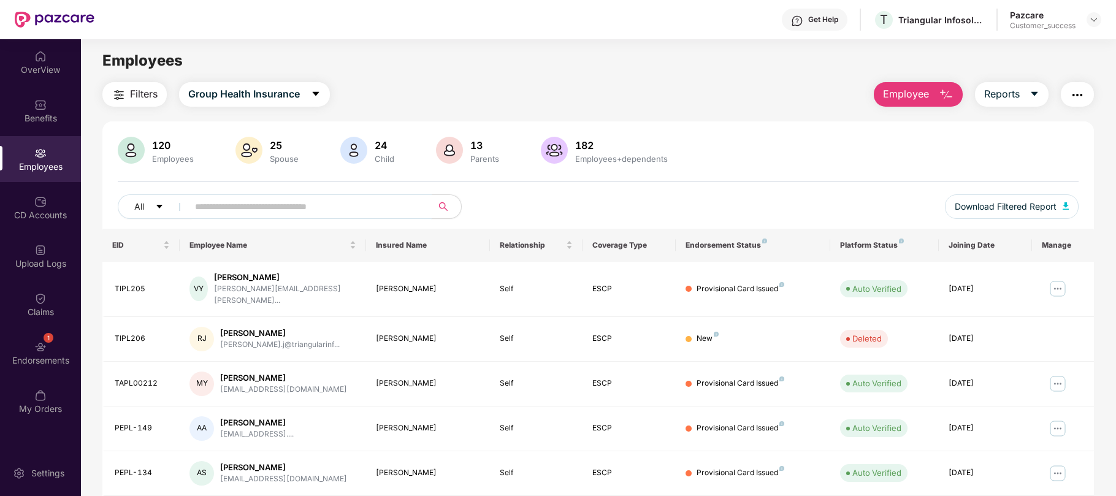
click at [359, 208] on input "text" at bounding box center [305, 206] width 220 height 18
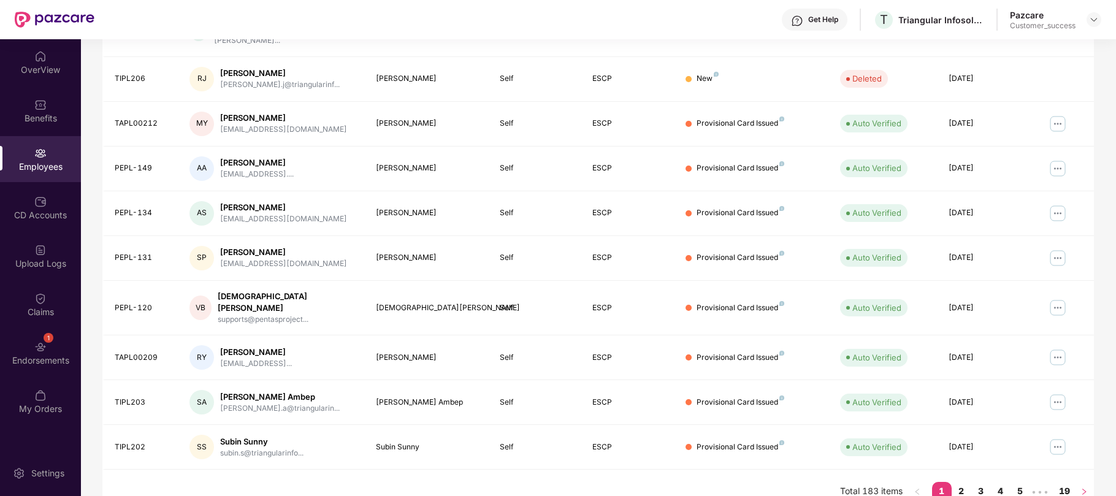
click at [1082, 488] on icon "right" at bounding box center [1083, 491] width 7 height 7
